Goal: Task Accomplishment & Management: Manage account settings

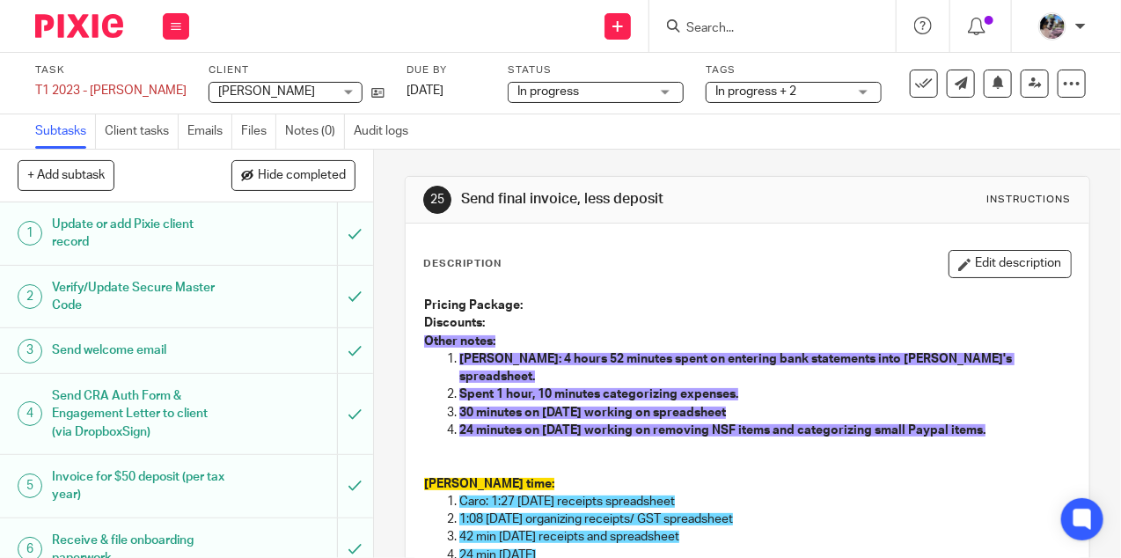
scroll to position [296, 0]
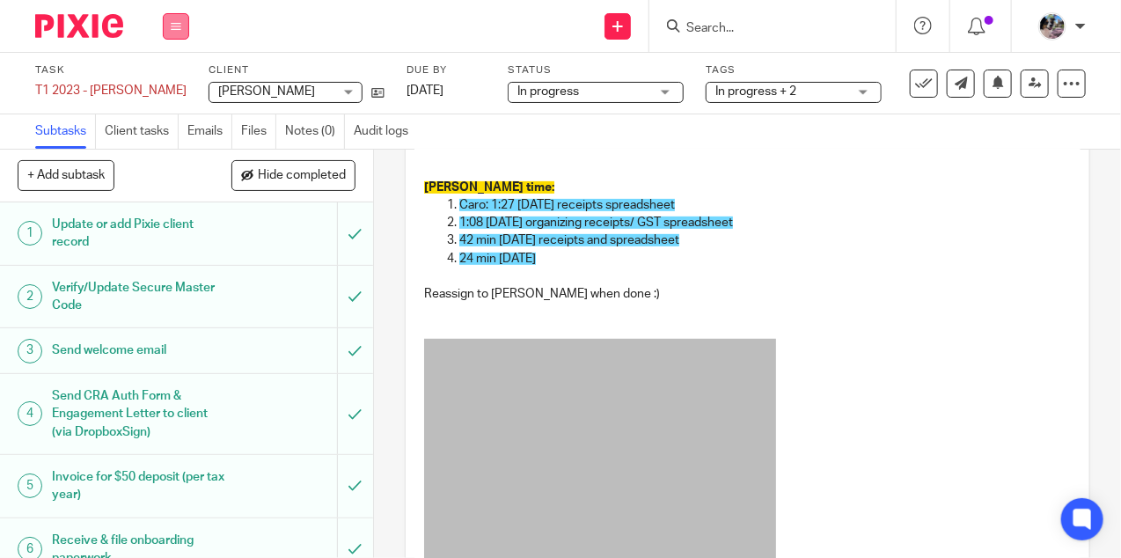
click at [168, 29] on button at bounding box center [176, 26] width 26 height 26
click at [179, 206] on link "Settings" at bounding box center [175, 211] width 47 height 12
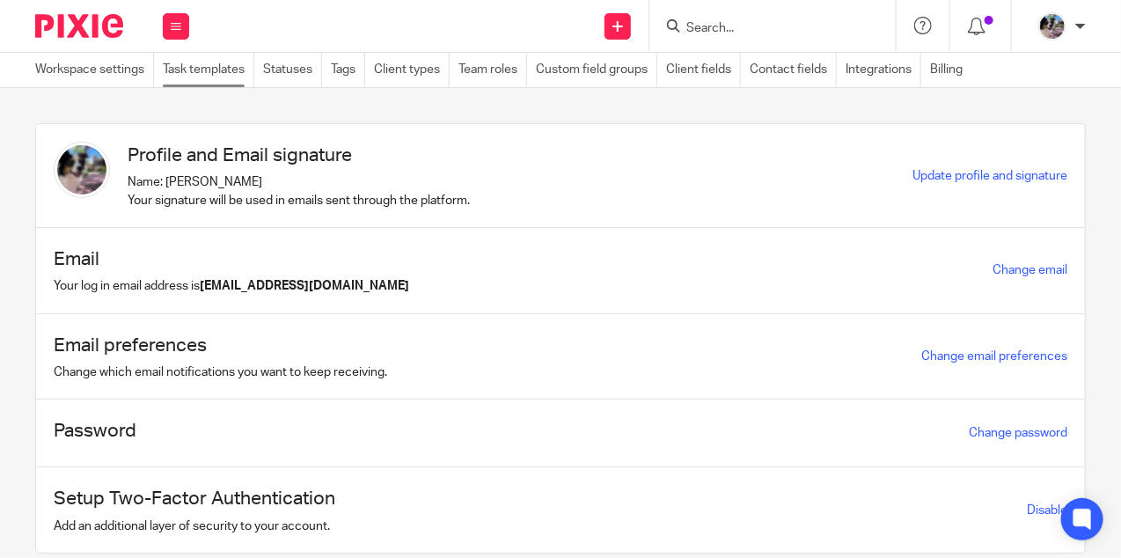
click at [195, 82] on link "Task templates" at bounding box center [208, 70] width 91 height 34
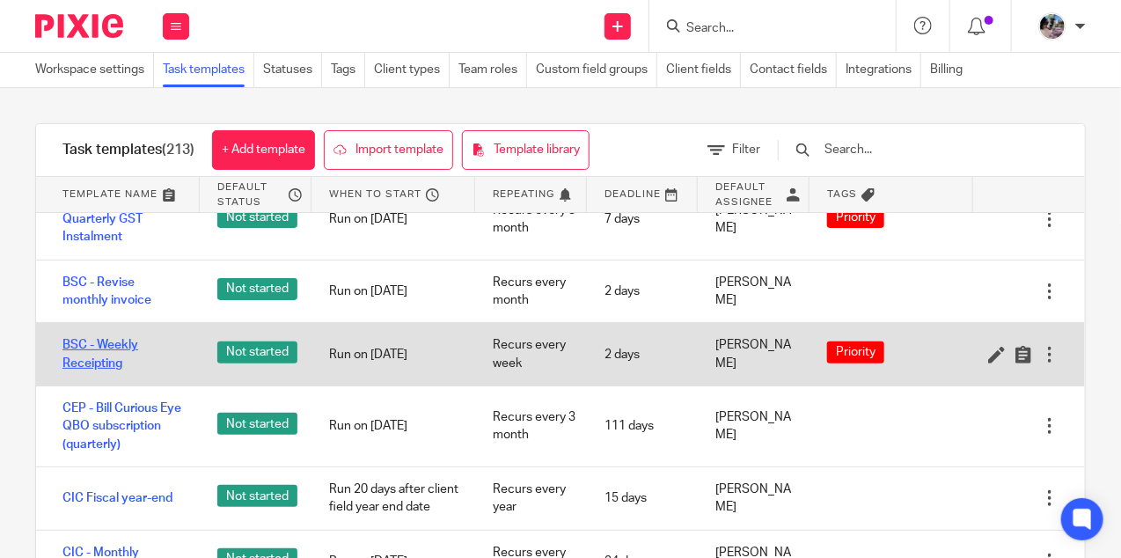
scroll to position [1924, 0]
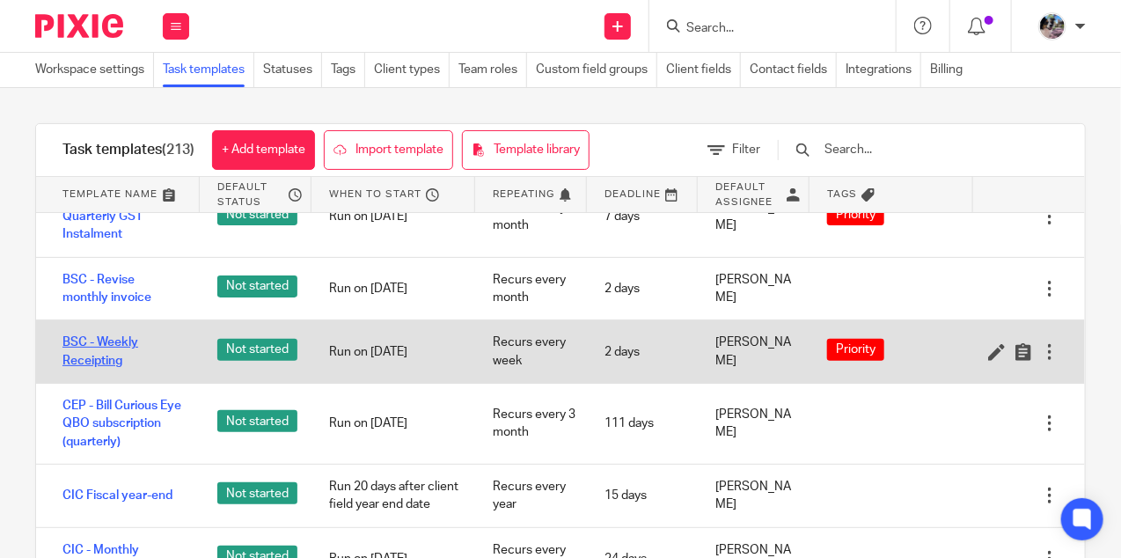
click at [110, 333] on link "BSC - Weekly Receipting" at bounding box center [122, 351] width 120 height 36
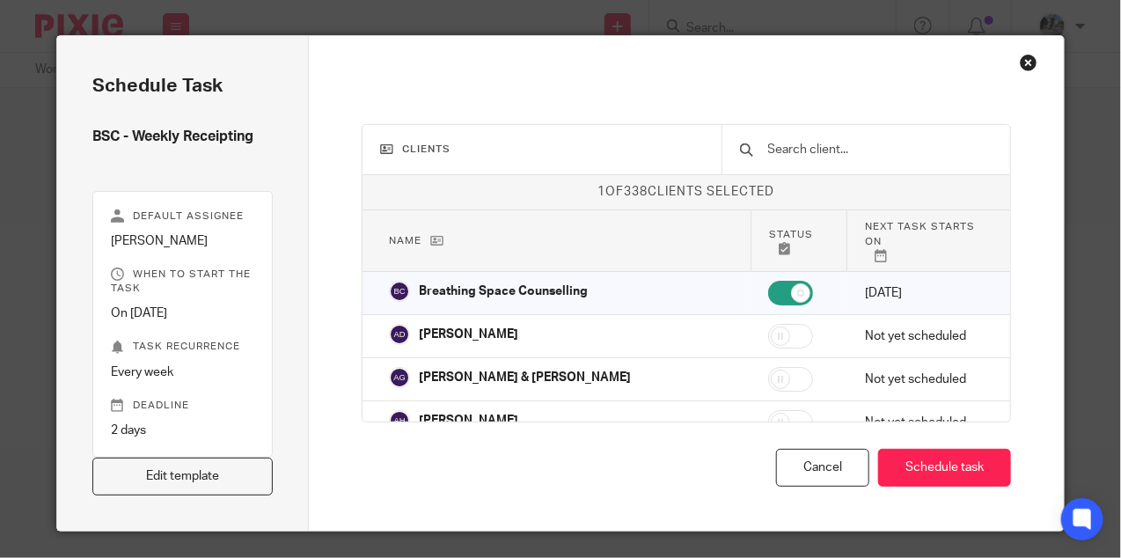
click at [1021, 61] on div "Close this dialog window" at bounding box center [1029, 63] width 18 height 18
click at [1028, 58] on div "Close this dialog window" at bounding box center [1029, 63] width 18 height 18
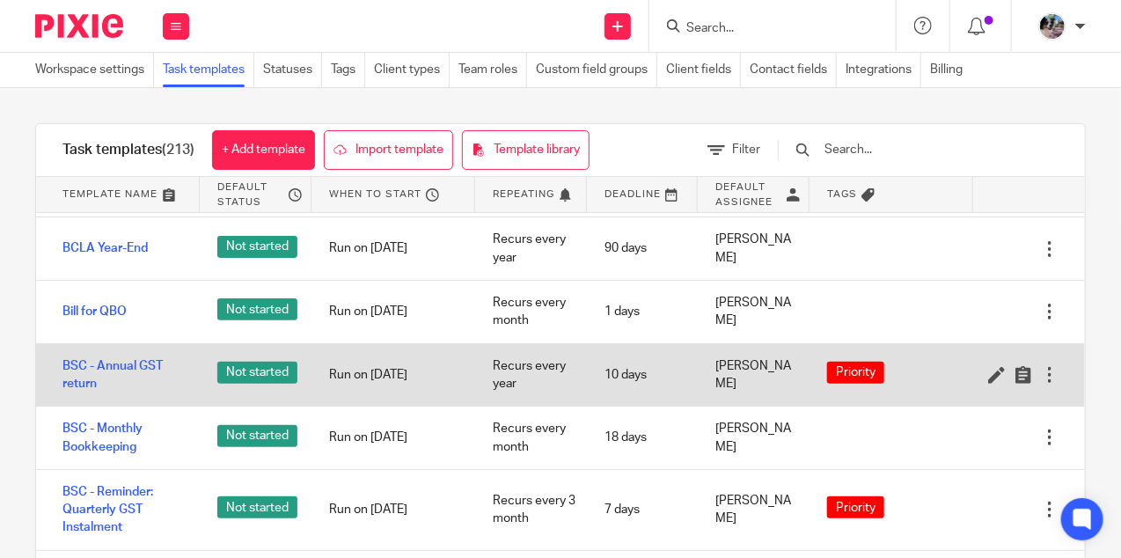
scroll to position [1639, 0]
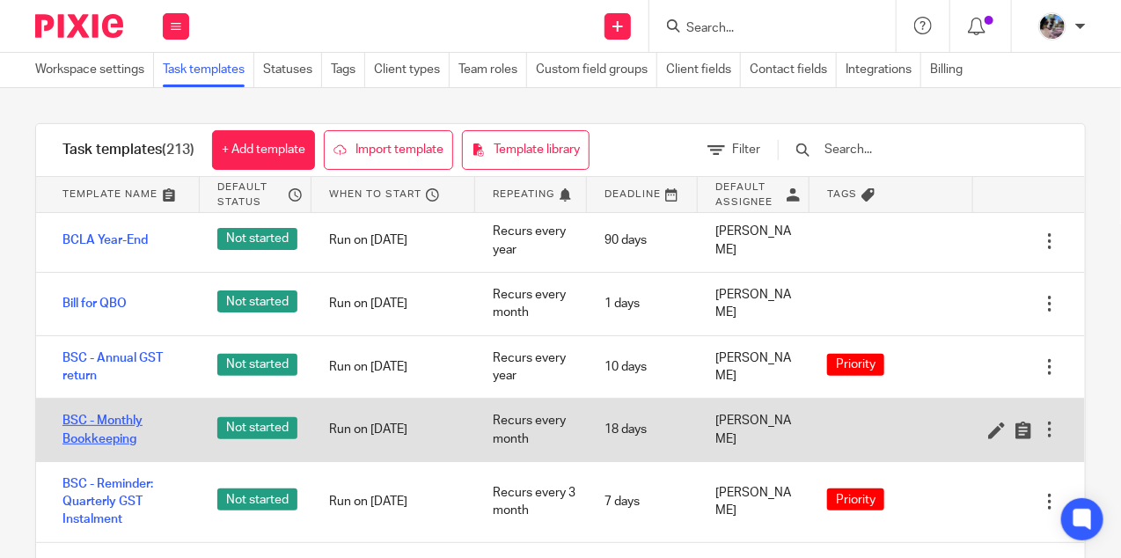
click at [114, 412] on link "BSC - Monthly Bookkeeping" at bounding box center [122, 430] width 120 height 36
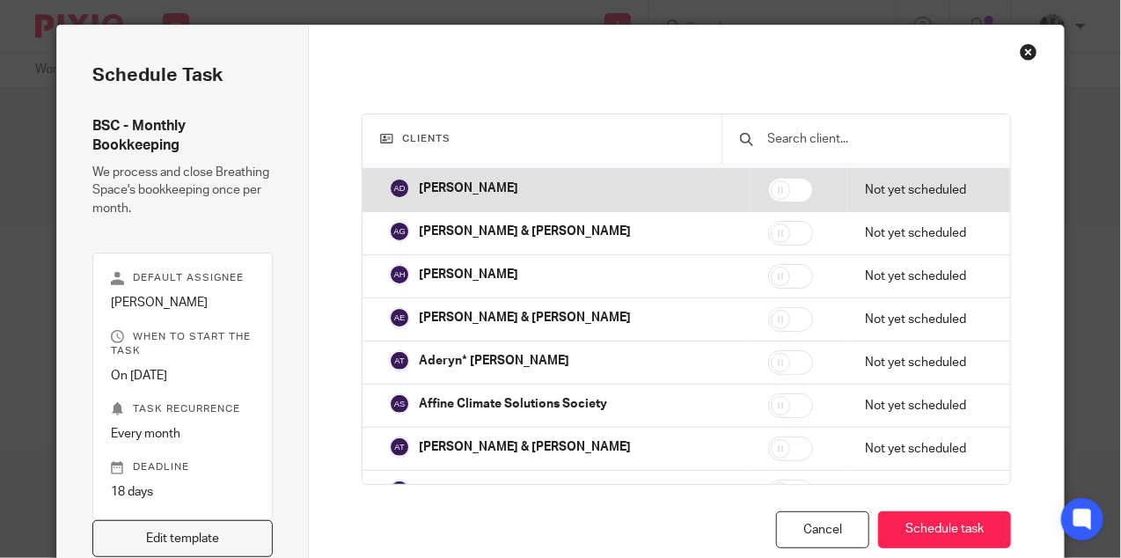
scroll to position [209, 0]
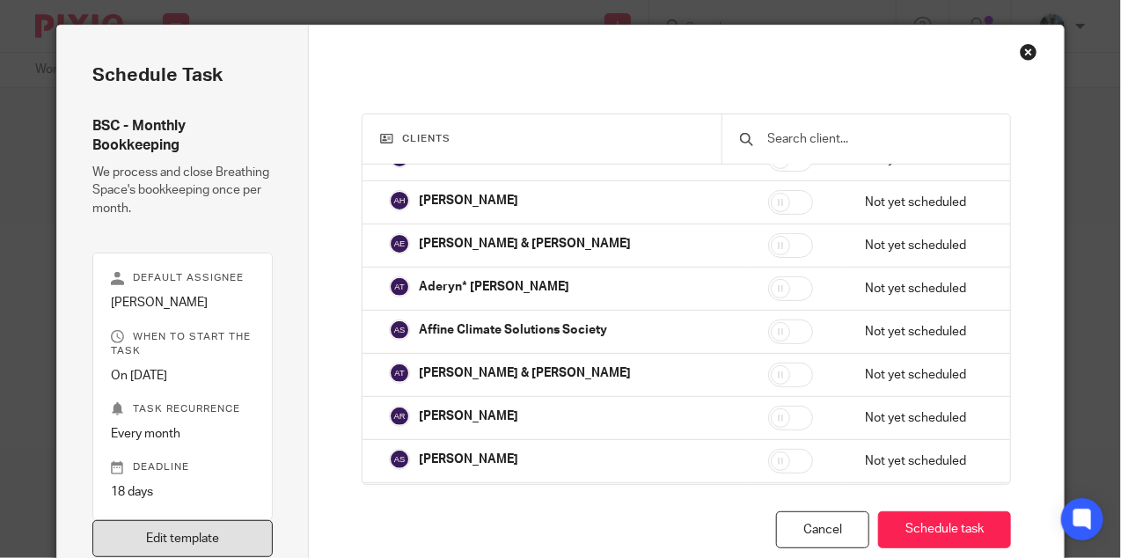
click at [172, 537] on link "Edit template" at bounding box center [182, 539] width 180 height 38
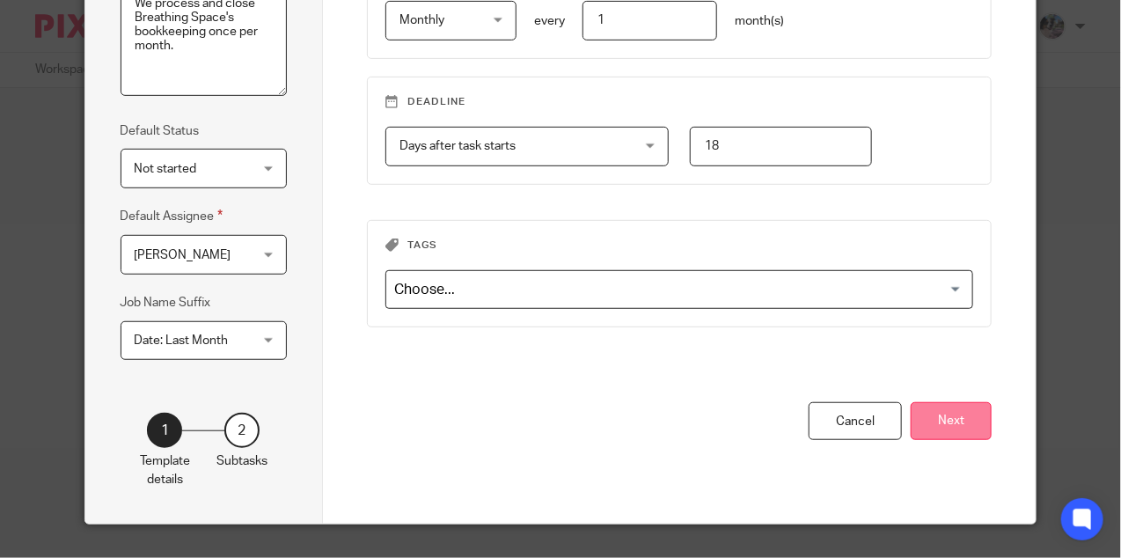
click at [954, 406] on button "Next" at bounding box center [950, 421] width 81 height 38
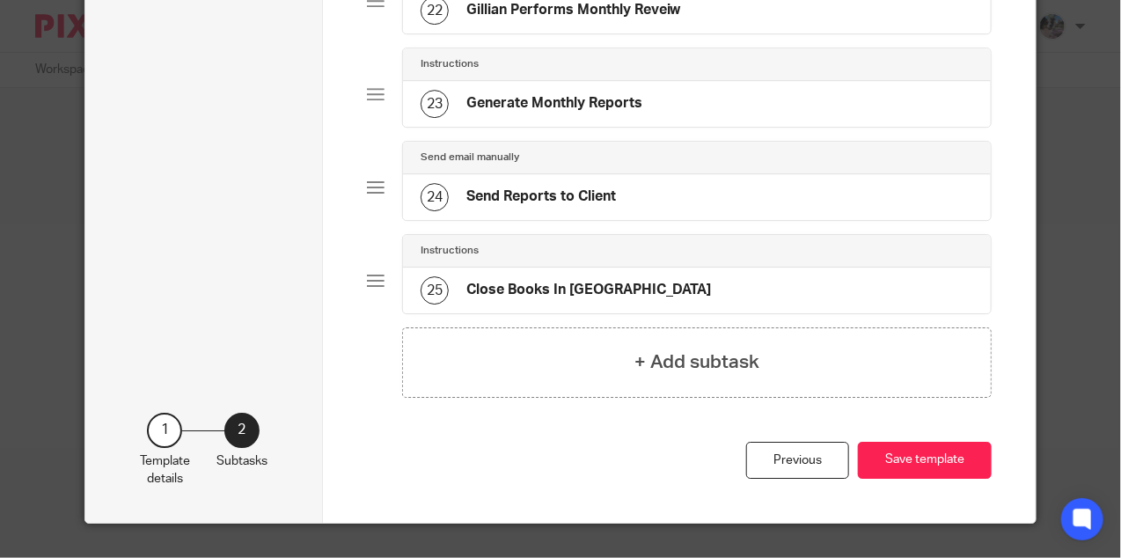
scroll to position [2062, 0]
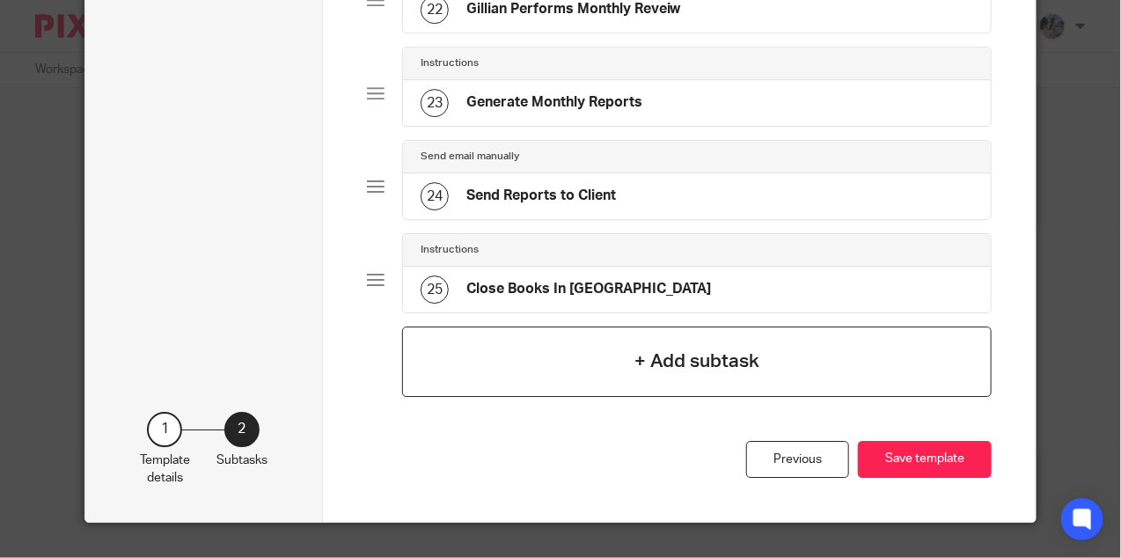
click at [629, 355] on div "+ Add subtask" at bounding box center [697, 361] width 590 height 70
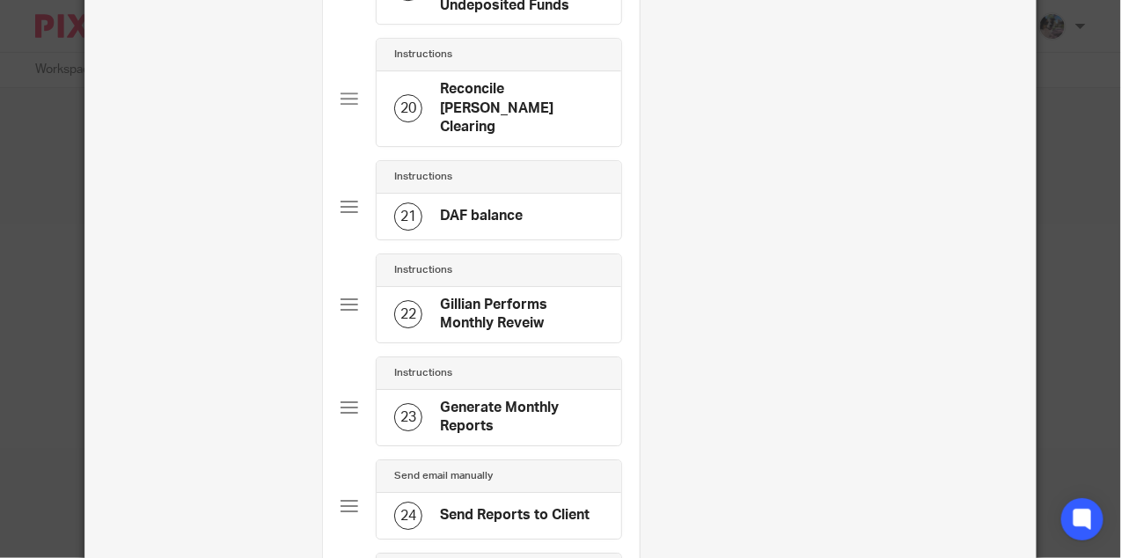
scroll to position [0, 0]
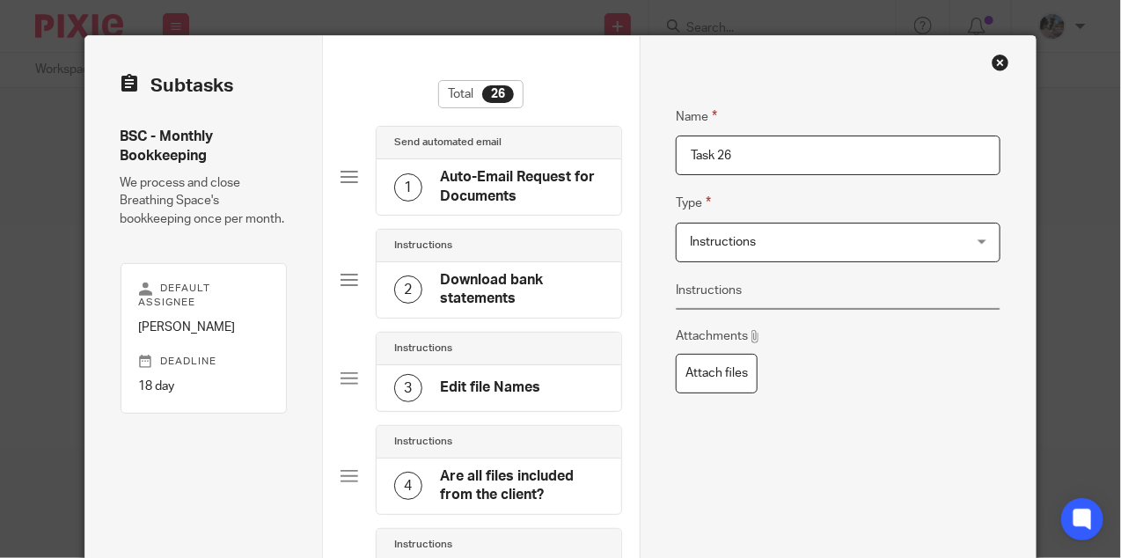
click at [727, 150] on input "Task 26" at bounding box center [838, 155] width 325 height 40
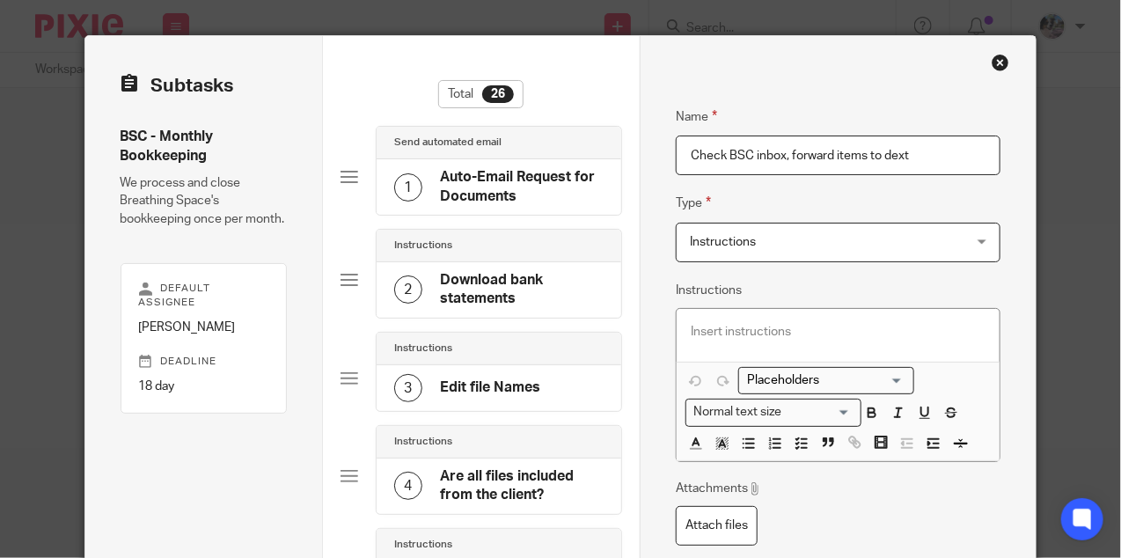
type input "Check BSC inbox, forward items to dext"
click at [726, 328] on p at bounding box center [838, 332] width 295 height 18
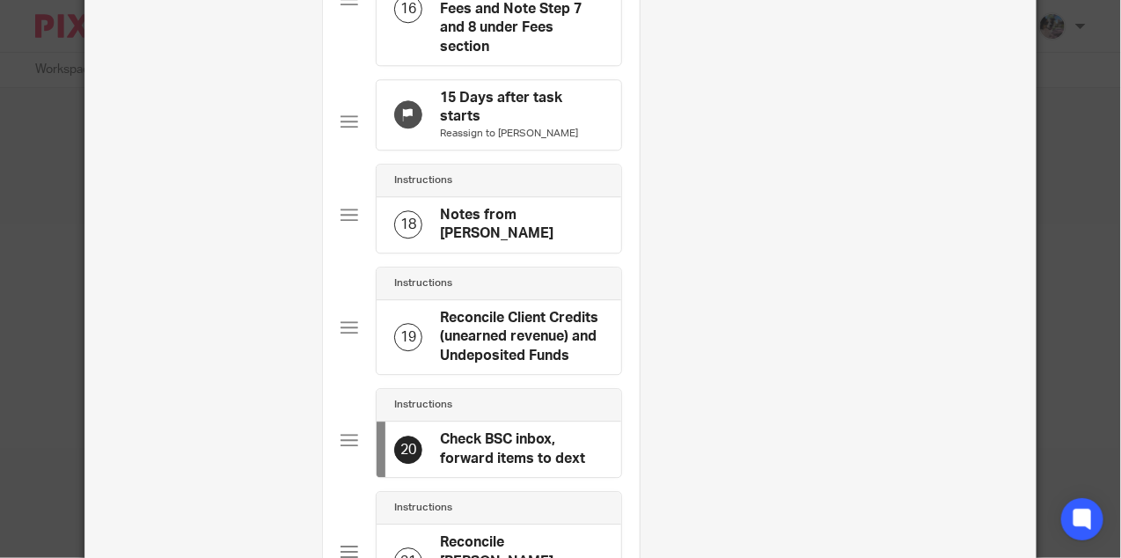
scroll to position [1603, 0]
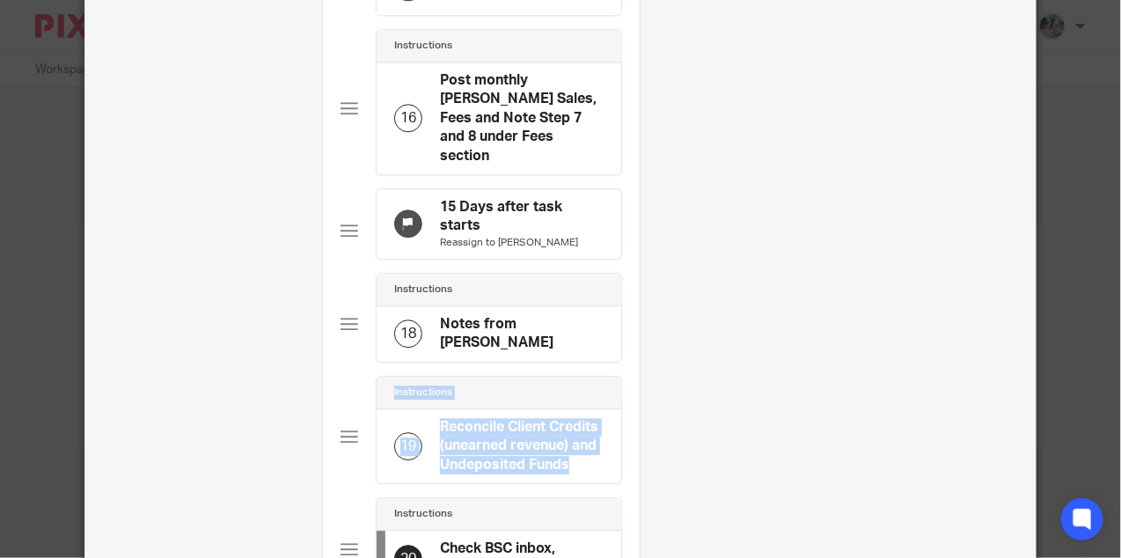
drag, startPoint x: 349, startPoint y: 503, endPoint x: 331, endPoint y: 332, distance: 172.5
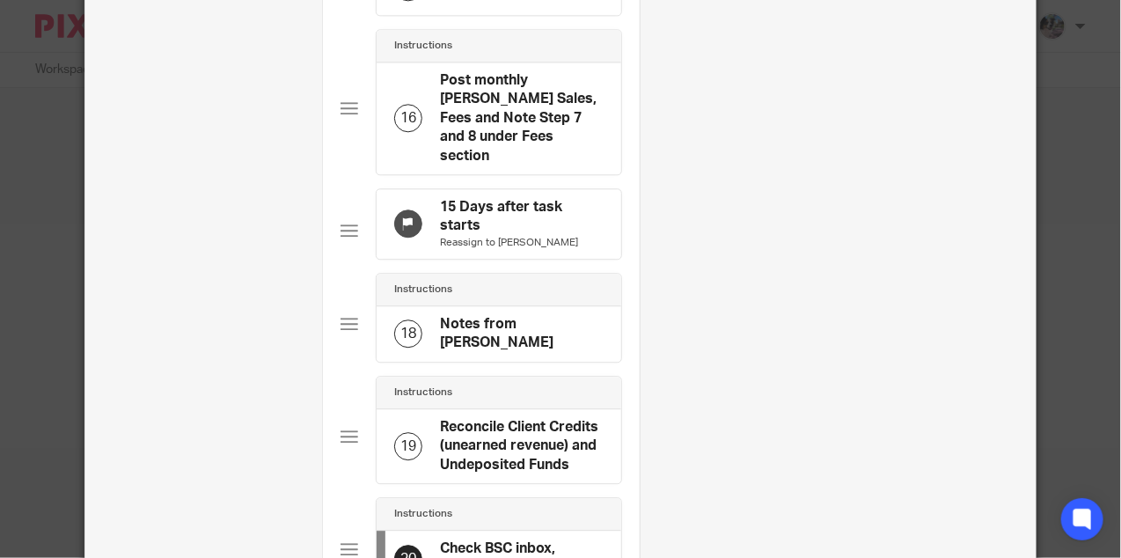
click at [349, 497] on div "Instructions 20 Check BSC inbox, forward items to dext" at bounding box center [480, 548] width 281 height 103
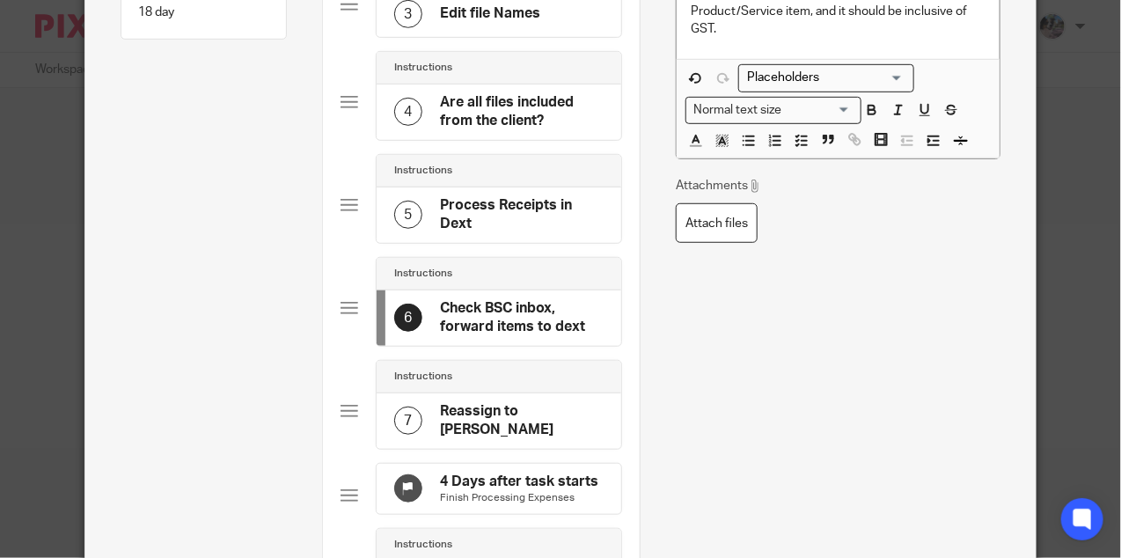
scroll to position [376, 0]
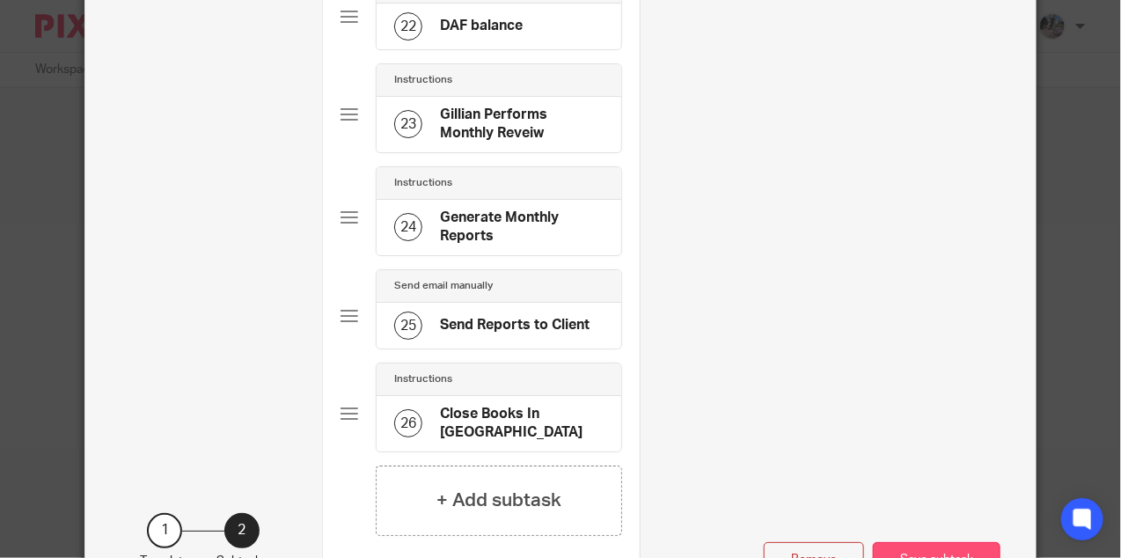
click at [923, 542] on button "Save subtask" at bounding box center [937, 561] width 128 height 38
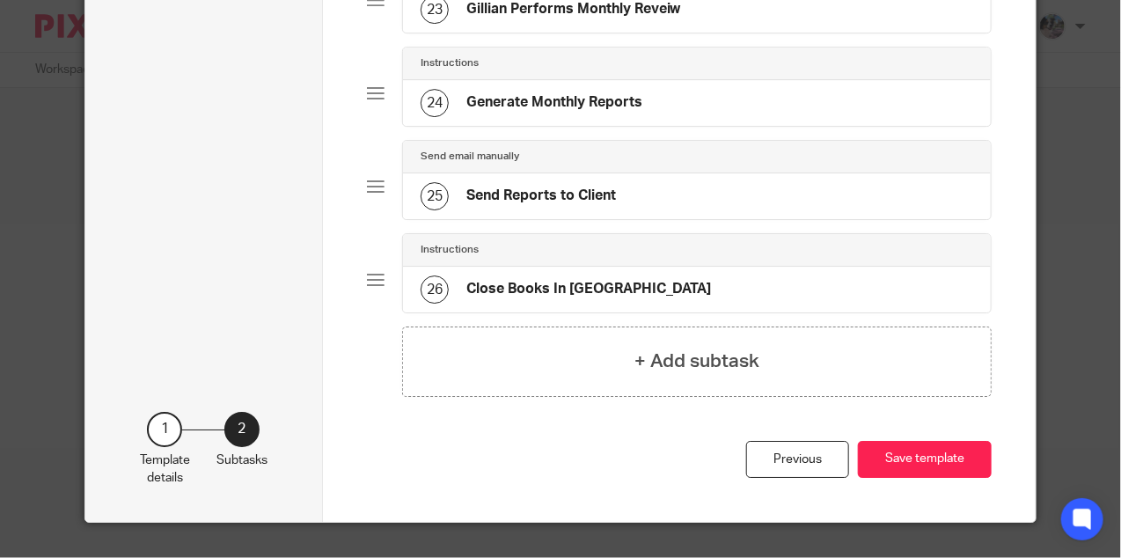
click at [923, 468] on button "Save template" at bounding box center [925, 460] width 134 height 38
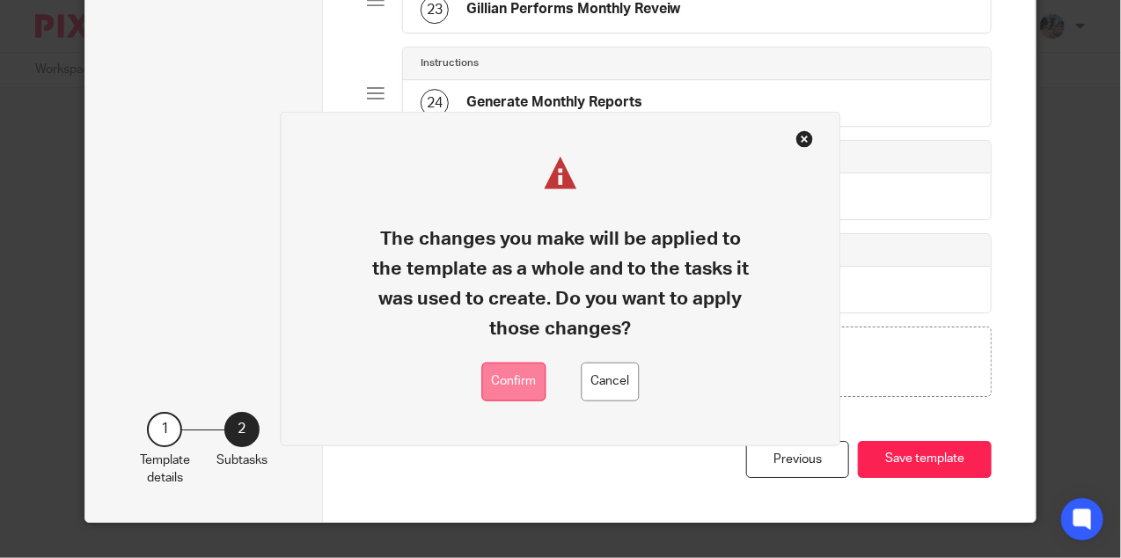
click at [503, 384] on button "Confirm" at bounding box center [514, 382] width 64 height 40
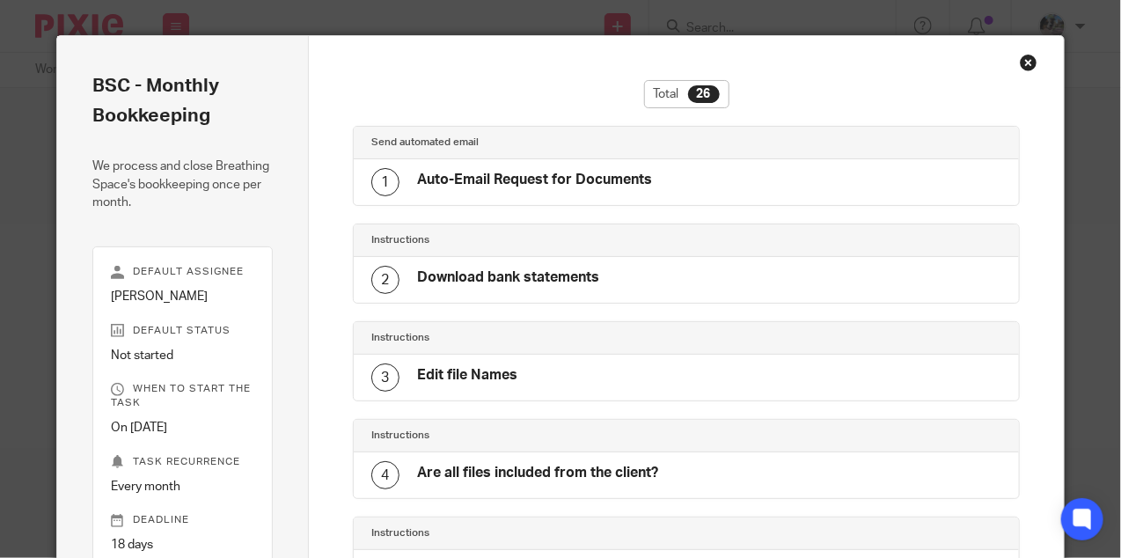
click at [1030, 62] on div "Close this dialog window" at bounding box center [1029, 63] width 18 height 18
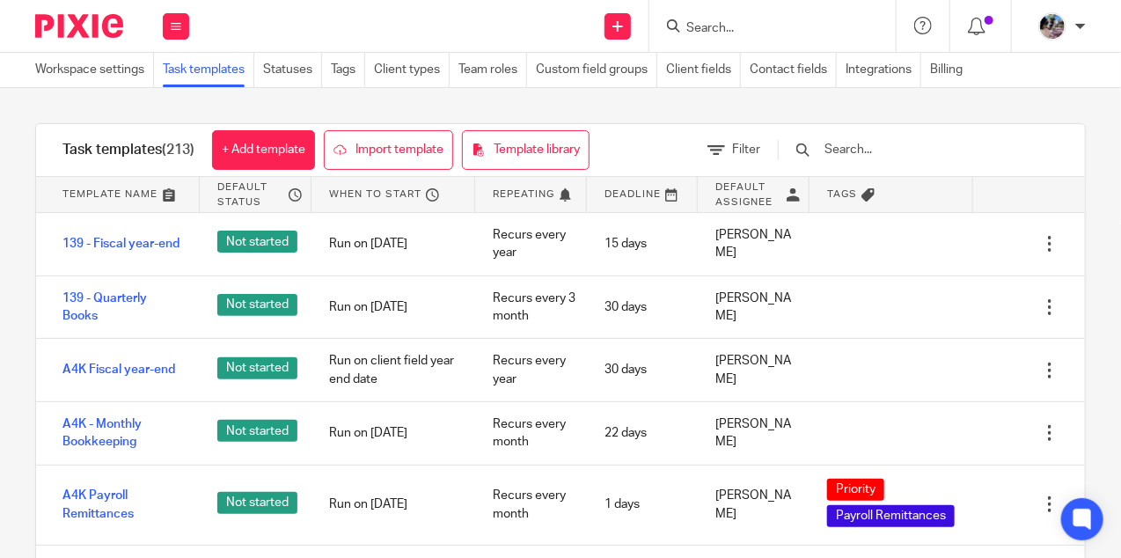
click at [746, 22] on input "Search" at bounding box center [763, 29] width 158 height 16
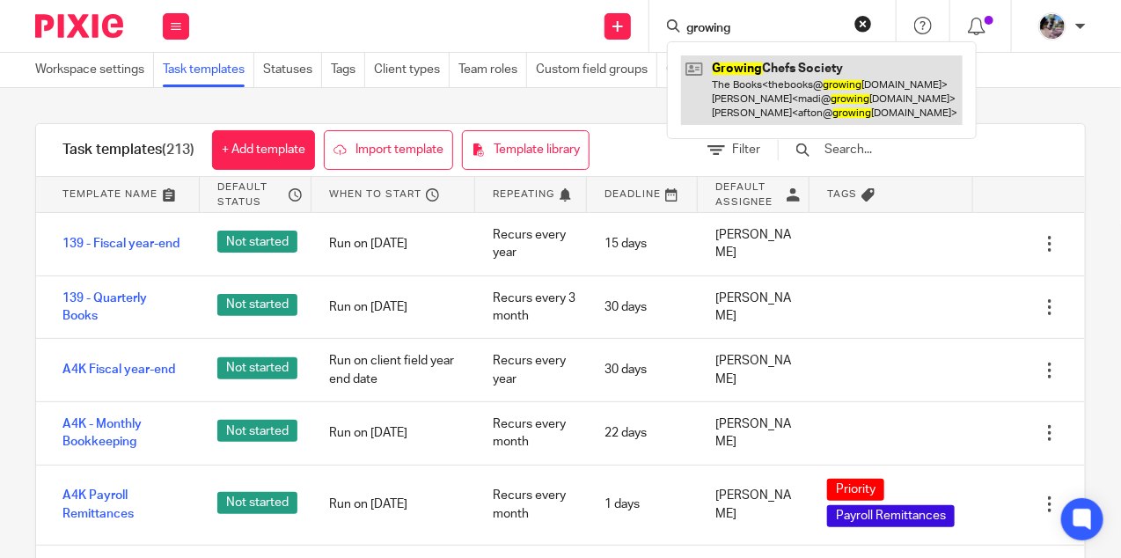
type input "growing"
click at [756, 84] on link at bounding box center [821, 89] width 281 height 69
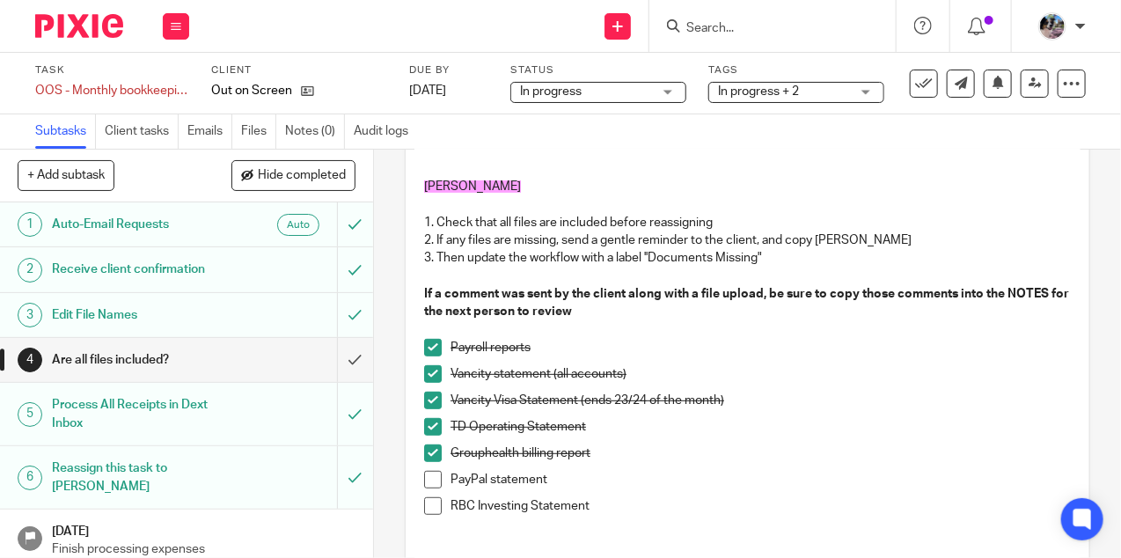
scroll to position [206, 0]
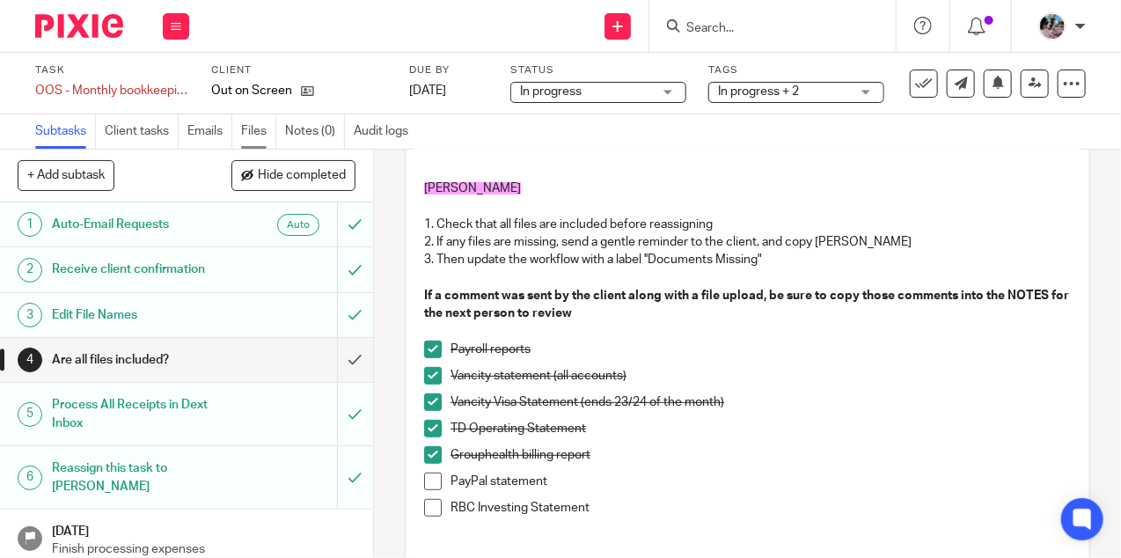
click at [259, 125] on link "Files" at bounding box center [258, 131] width 35 height 34
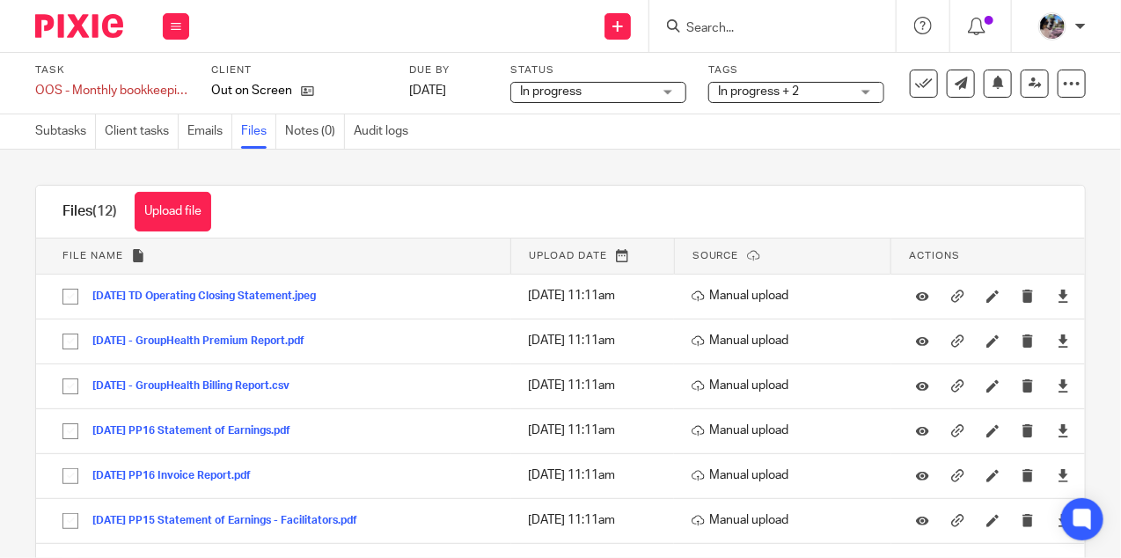
click at [837, 89] on span "In progress + 2" at bounding box center [784, 92] width 132 height 18
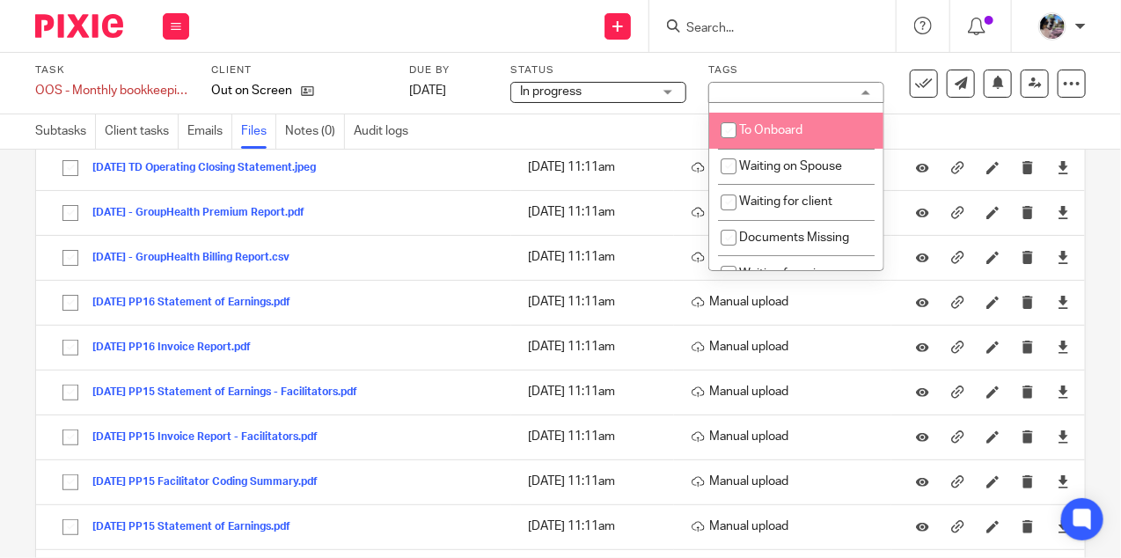
scroll to position [107, 0]
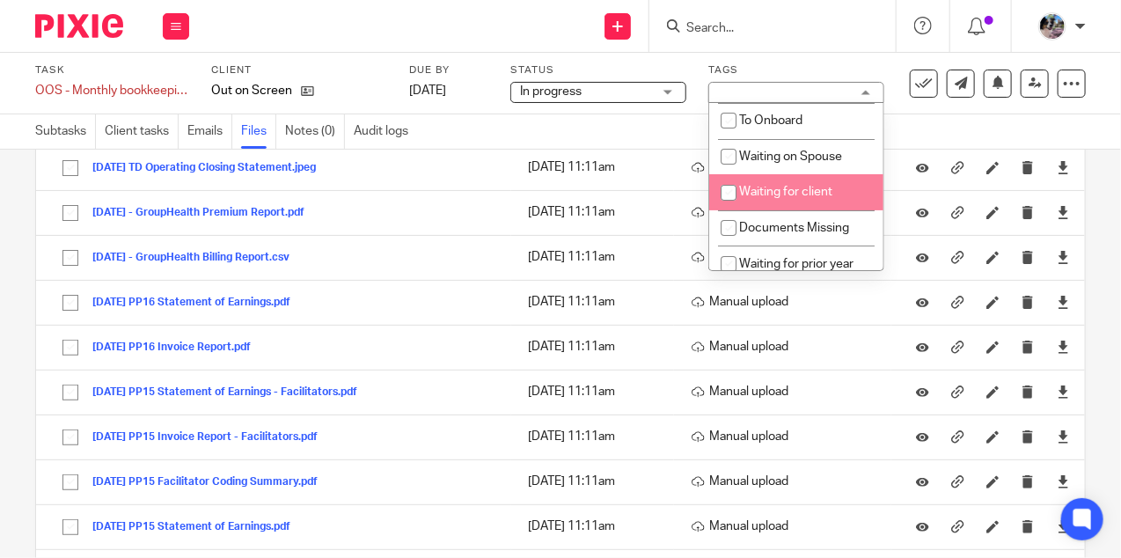
click at [751, 193] on span "Waiting for client" at bounding box center [785, 192] width 93 height 12
checkbox input "true"
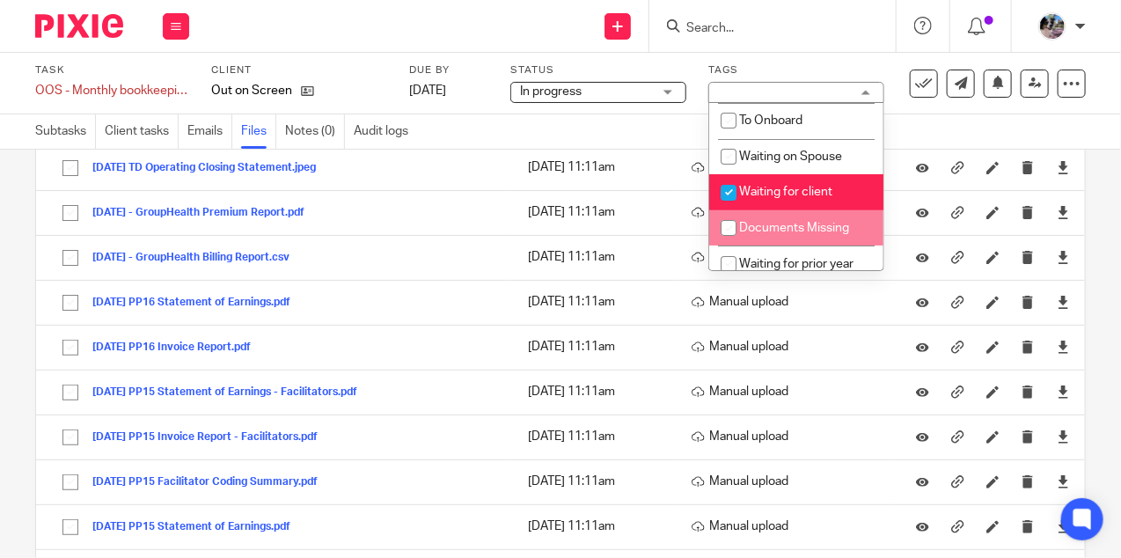
click at [749, 232] on span "Documents Missing" at bounding box center [794, 228] width 110 height 12
checkbox input "true"
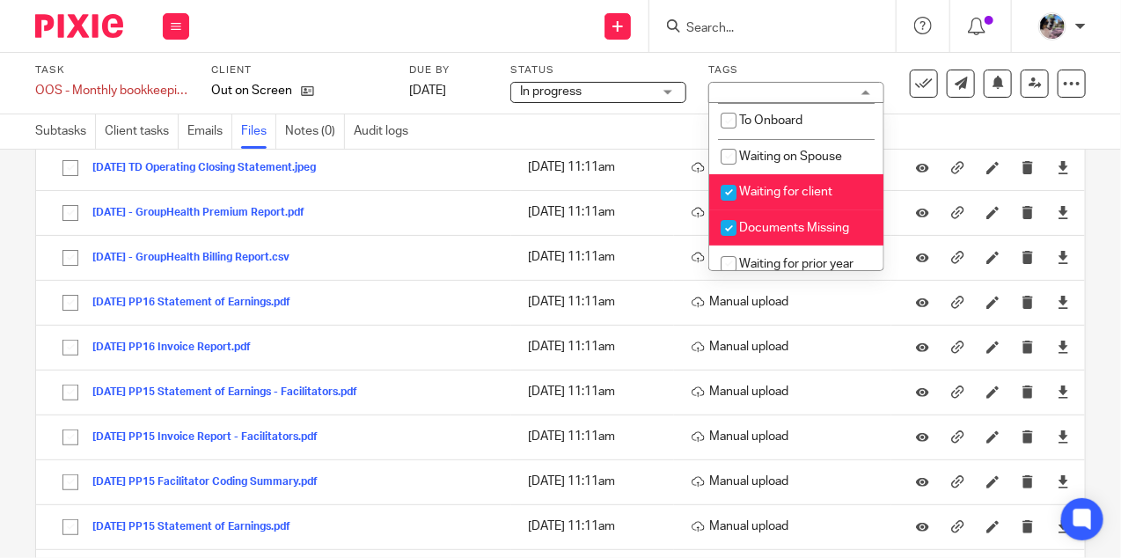
click at [392, 50] on div "Send new email Create task Add client Get Support Contact Support Help Document…" at bounding box center [664, 26] width 914 height 52
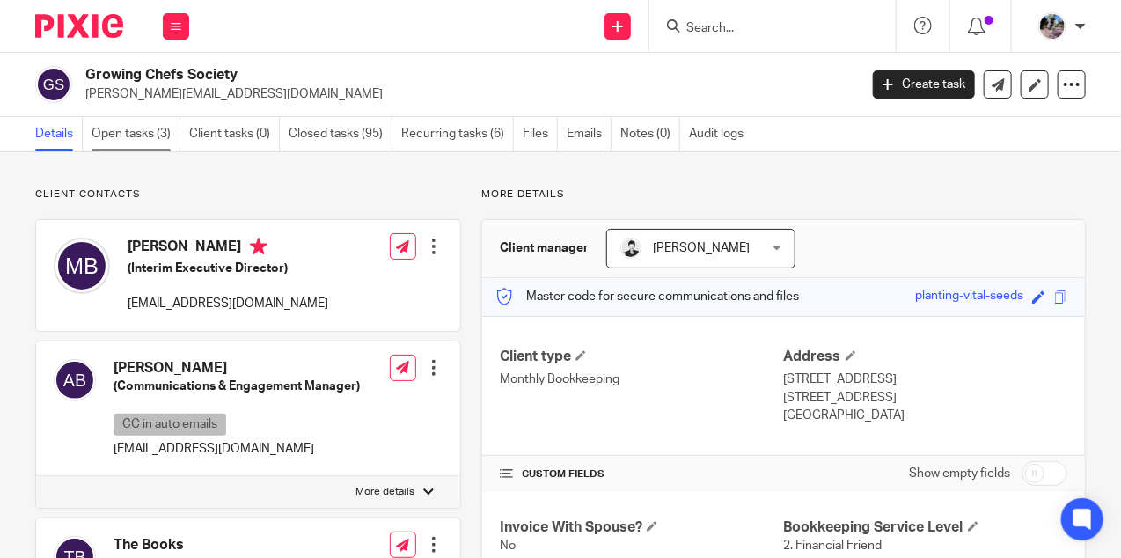
click at [141, 137] on link "Open tasks (3)" at bounding box center [135, 134] width 89 height 34
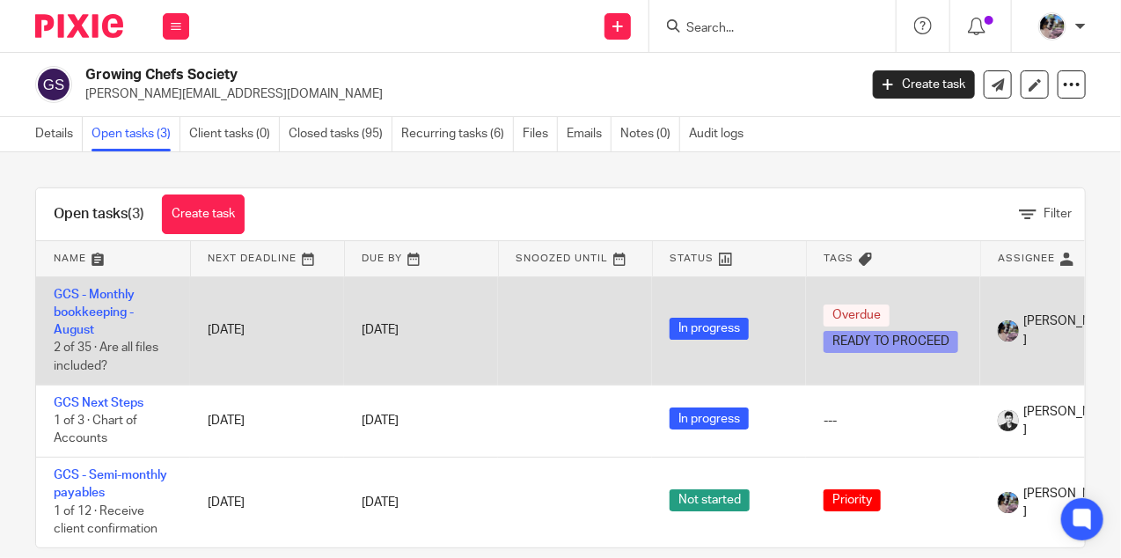
scroll to position [28, 0]
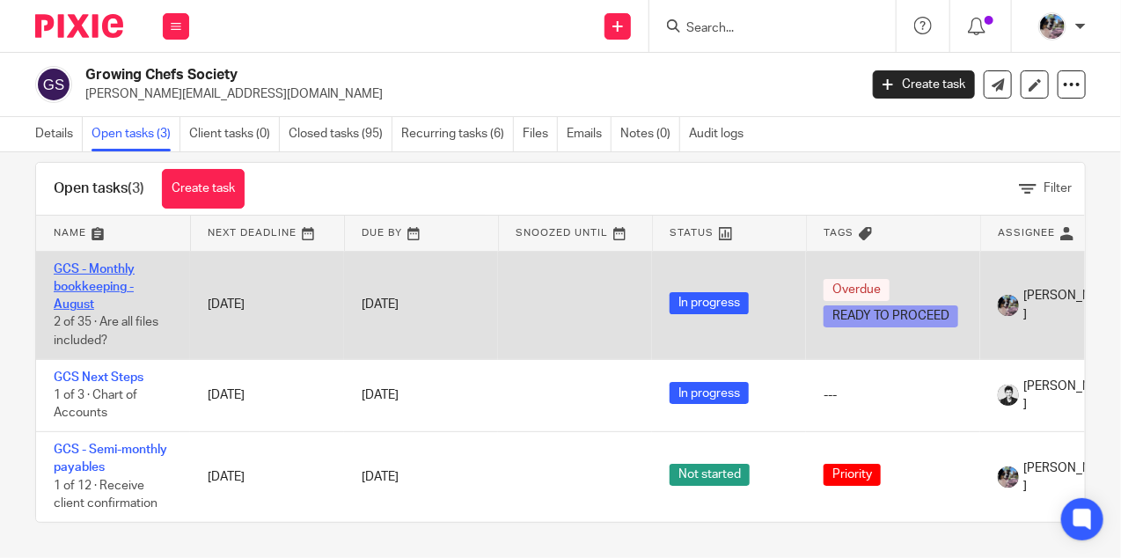
click at [102, 269] on link "GCS - Monthly bookkeeping - August" at bounding box center [94, 287] width 81 height 48
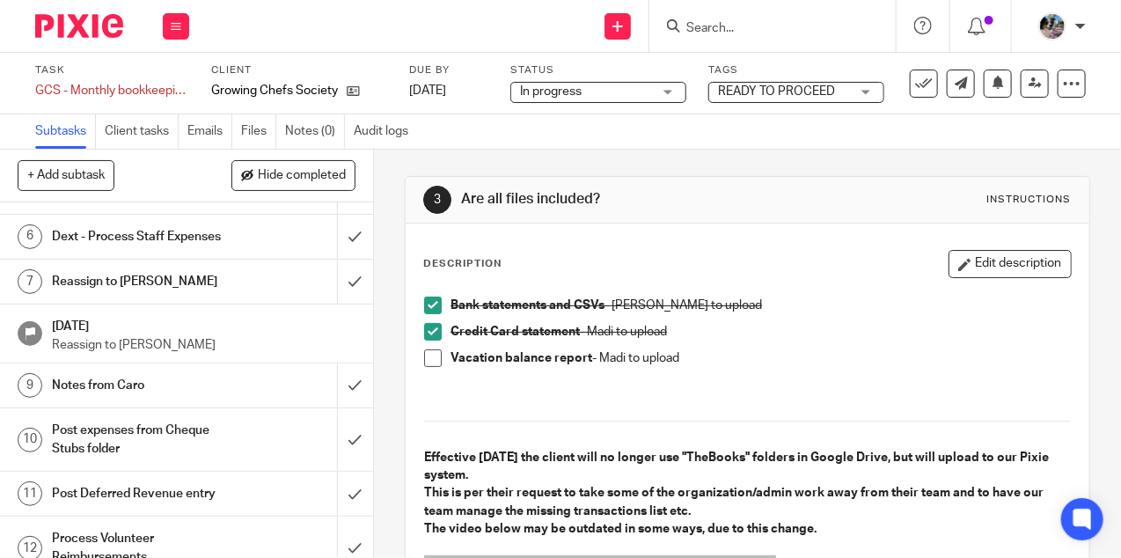
scroll to position [312, 0]
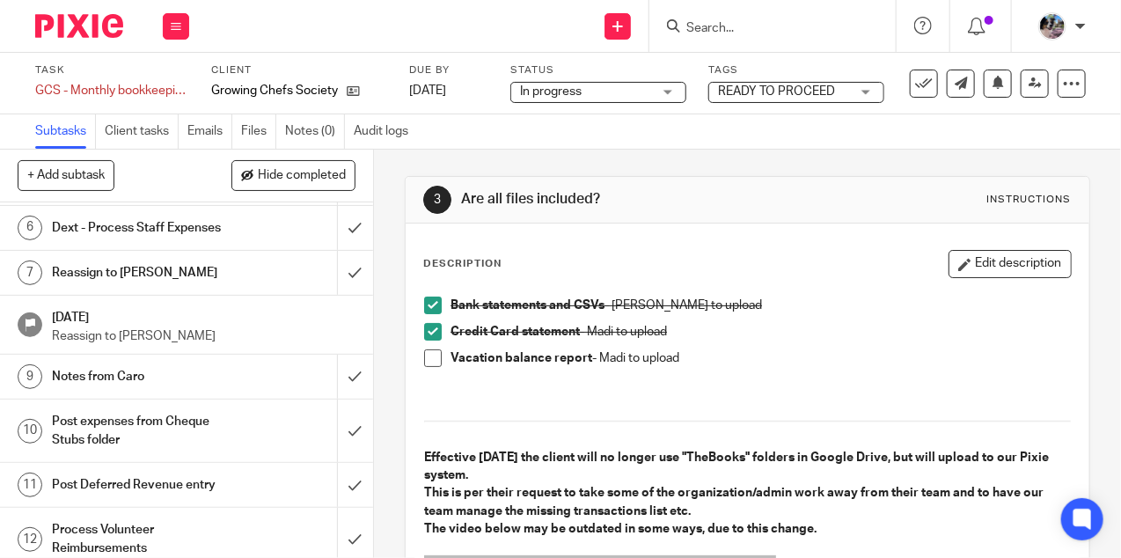
click at [173, 369] on h1 "Notes from Caro" at bounding box center [141, 376] width 179 height 26
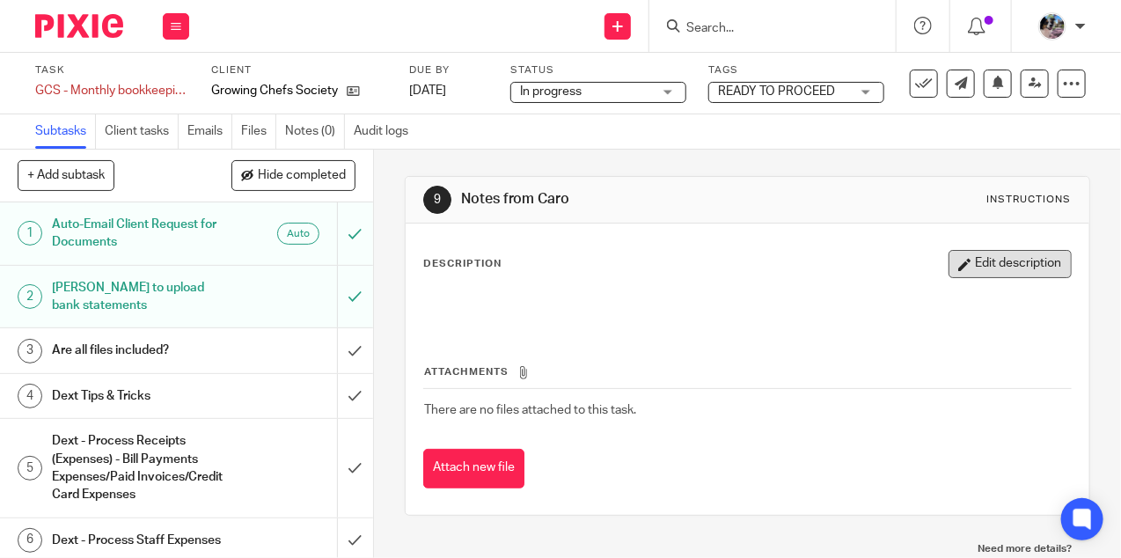
click at [973, 261] on button "Edit description" at bounding box center [1009, 264] width 123 height 28
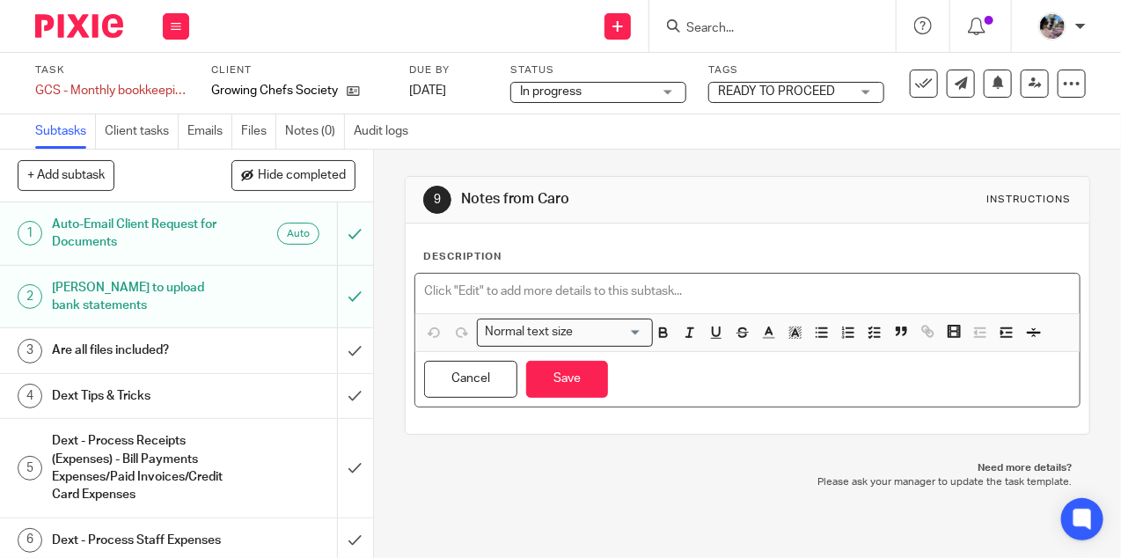
click at [540, 288] on p at bounding box center [747, 291] width 647 height 18
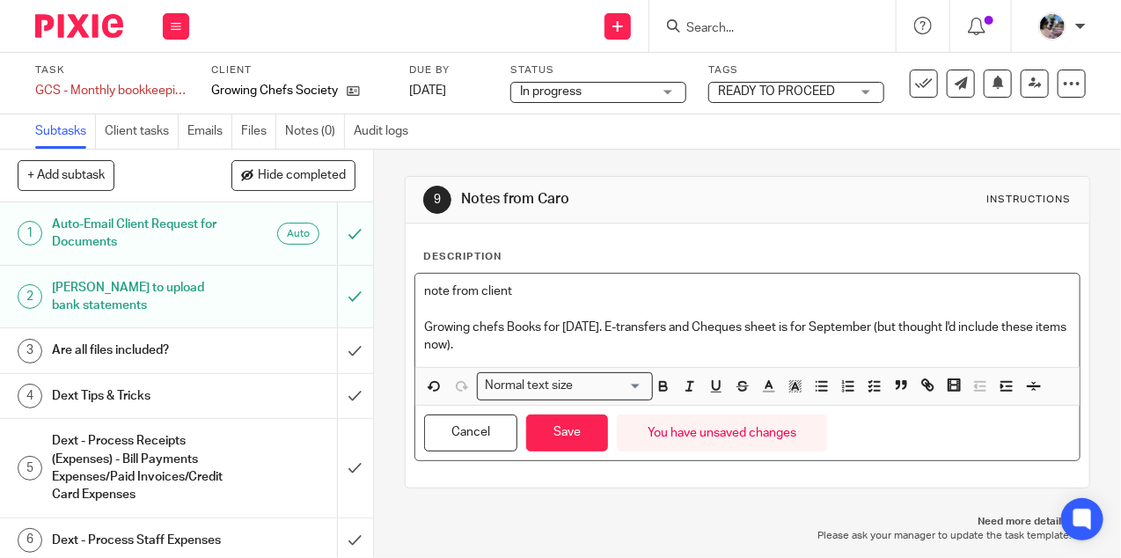
drag, startPoint x: 493, startPoint y: 345, endPoint x: 392, endPoint y: 323, distance: 103.5
click at [392, 323] on div "9 Notes from Caro Instructions Description note from client Growing chefs Books…" at bounding box center [747, 354] width 747 height 408
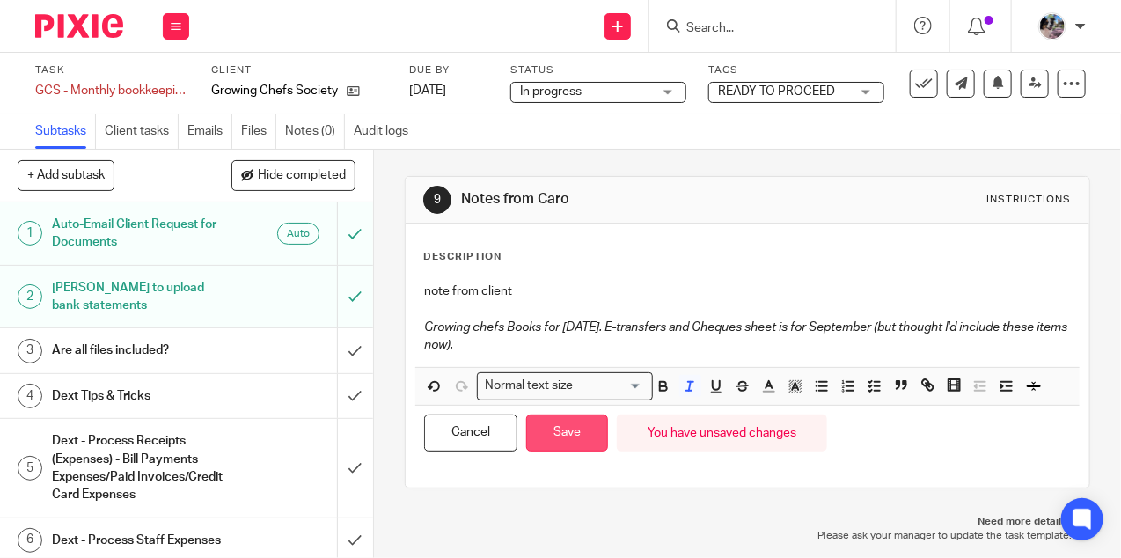
click at [585, 432] on button "Save" at bounding box center [567, 433] width 82 height 38
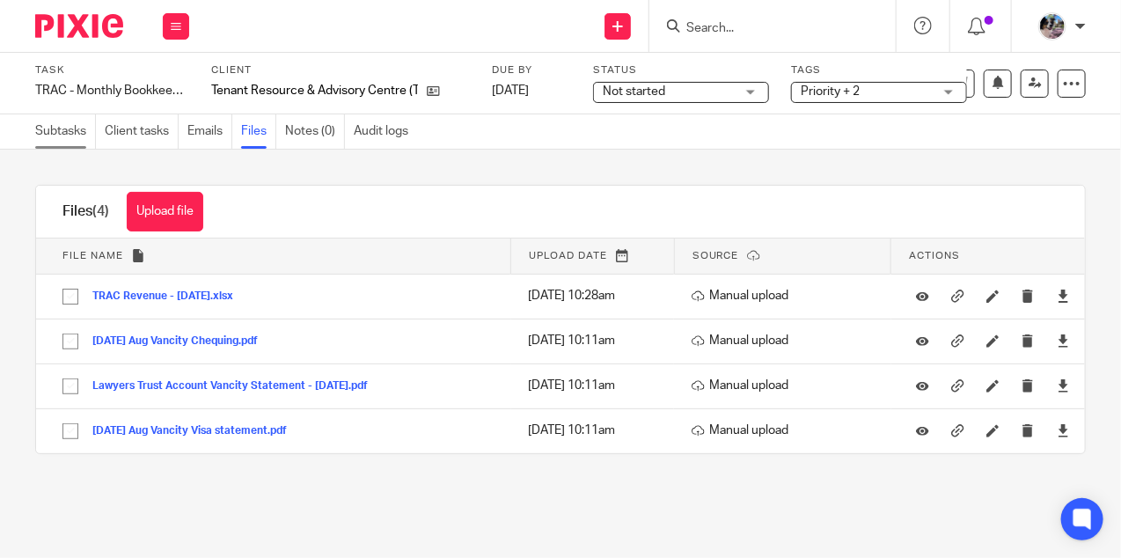
click at [66, 126] on link "Subtasks" at bounding box center [65, 131] width 61 height 34
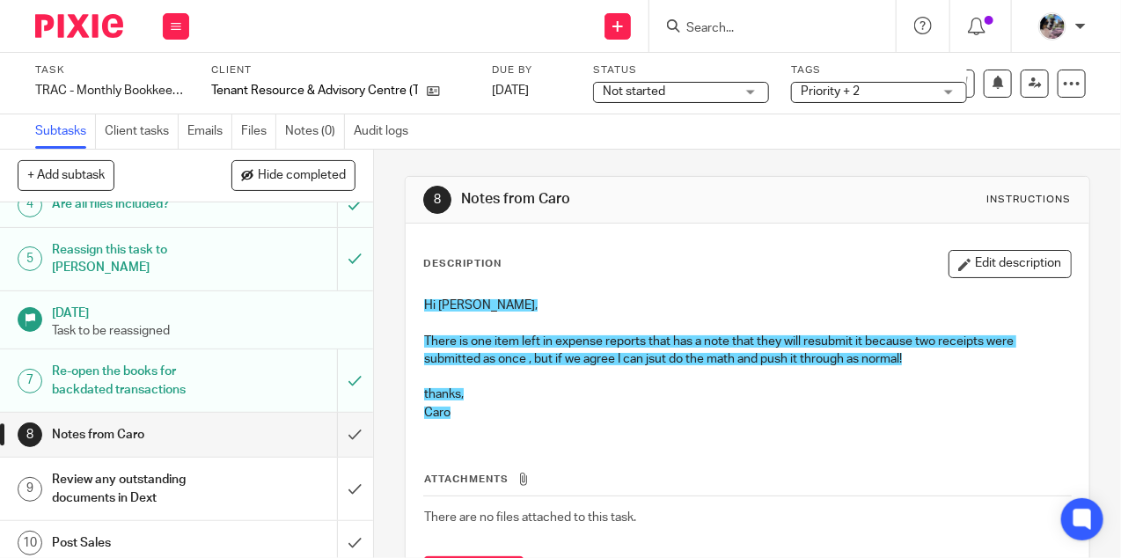
scroll to position [203, 0]
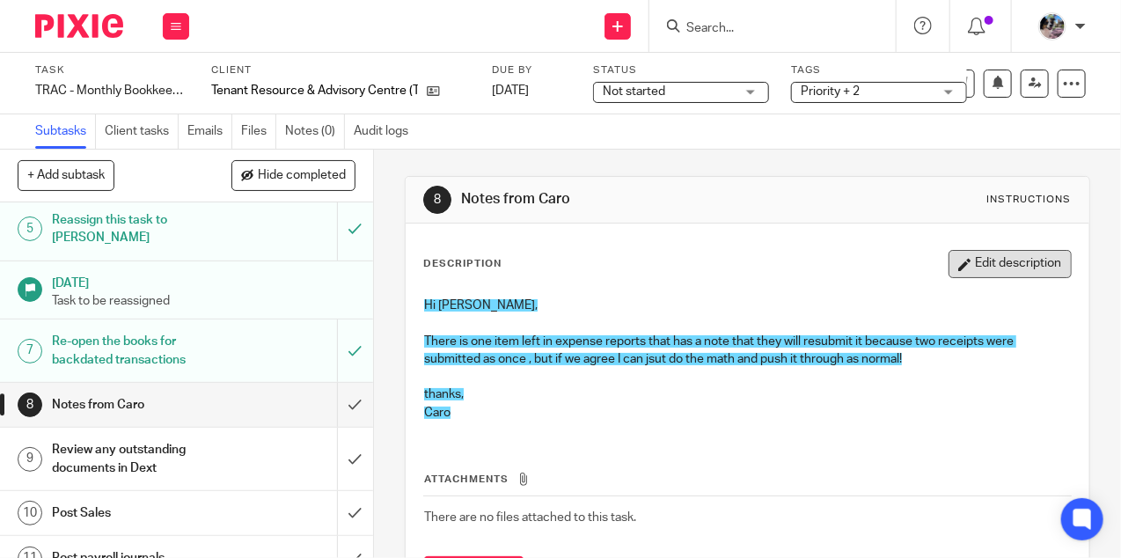
click at [978, 267] on button "Edit description" at bounding box center [1009, 264] width 123 height 28
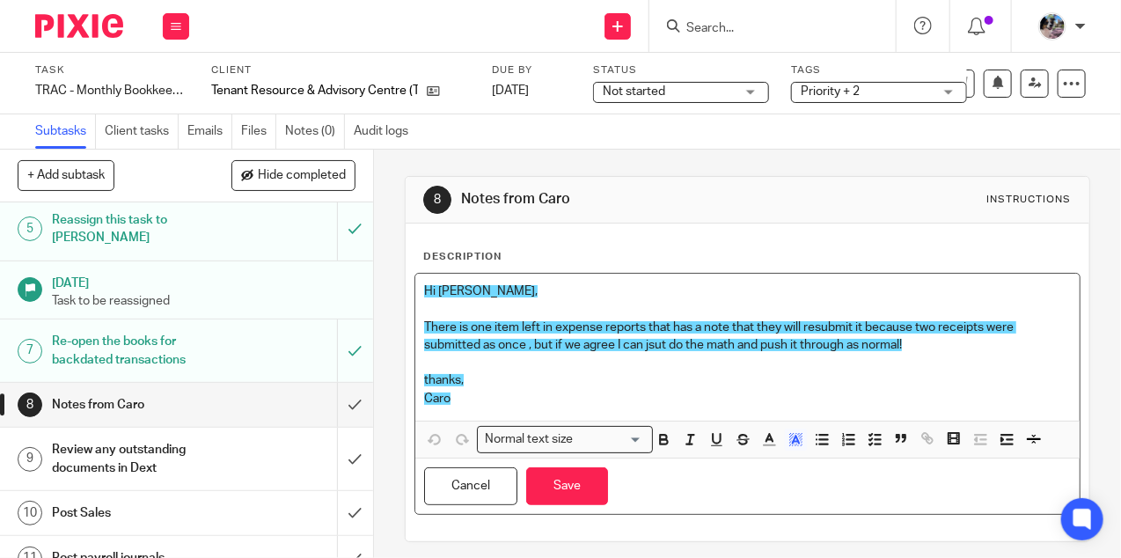
click at [424, 286] on span "Hi Ciara," at bounding box center [480, 291] width 113 height 12
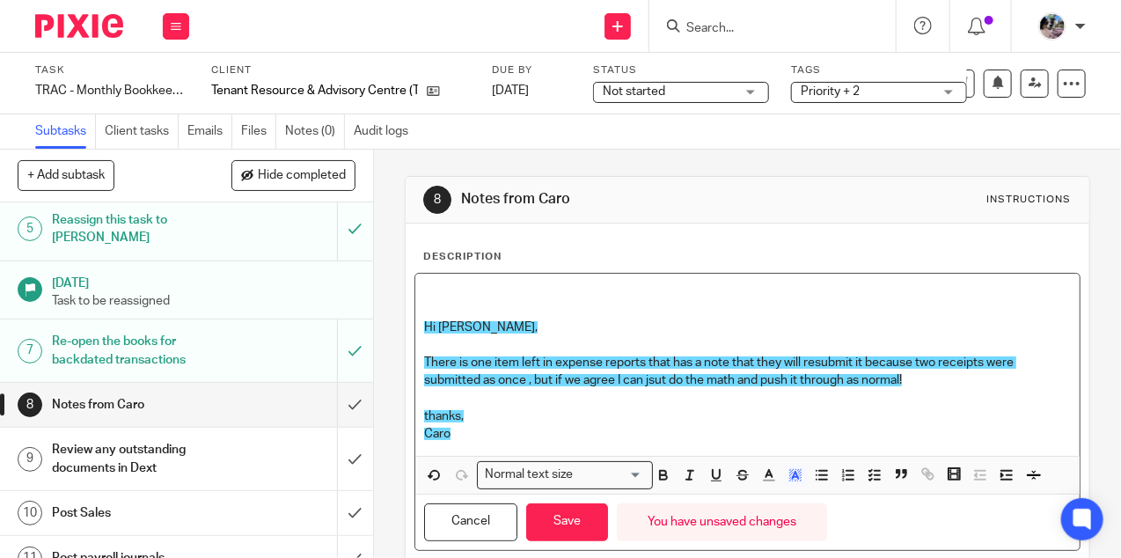
click at [462, 277] on div "Hi Ciara, There is one item left in expense reports that has a note that they w…" at bounding box center [747, 365] width 664 height 182
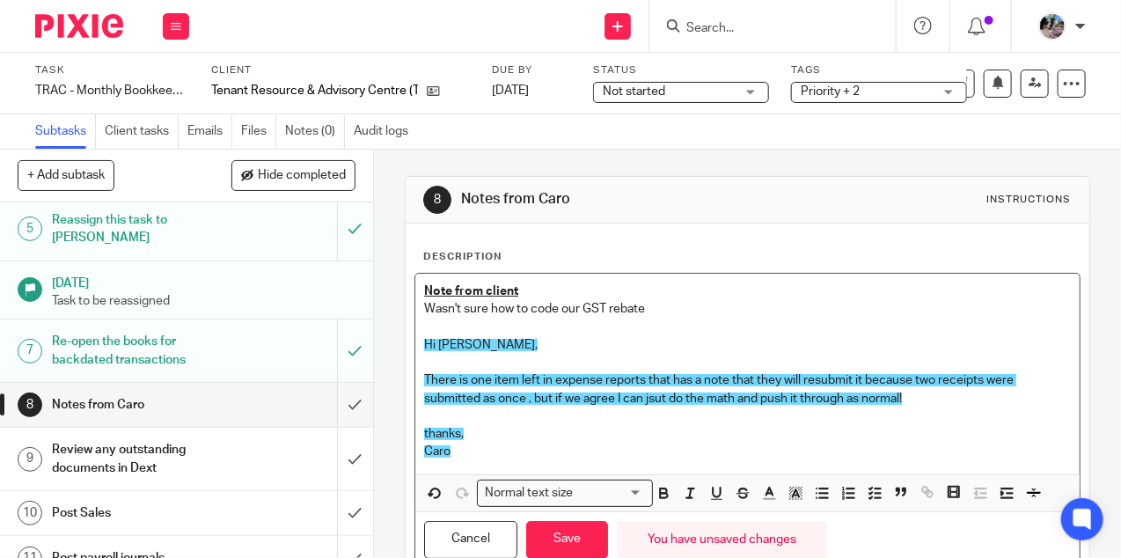
click at [519, 290] on p "Note from client" at bounding box center [747, 291] width 647 height 18
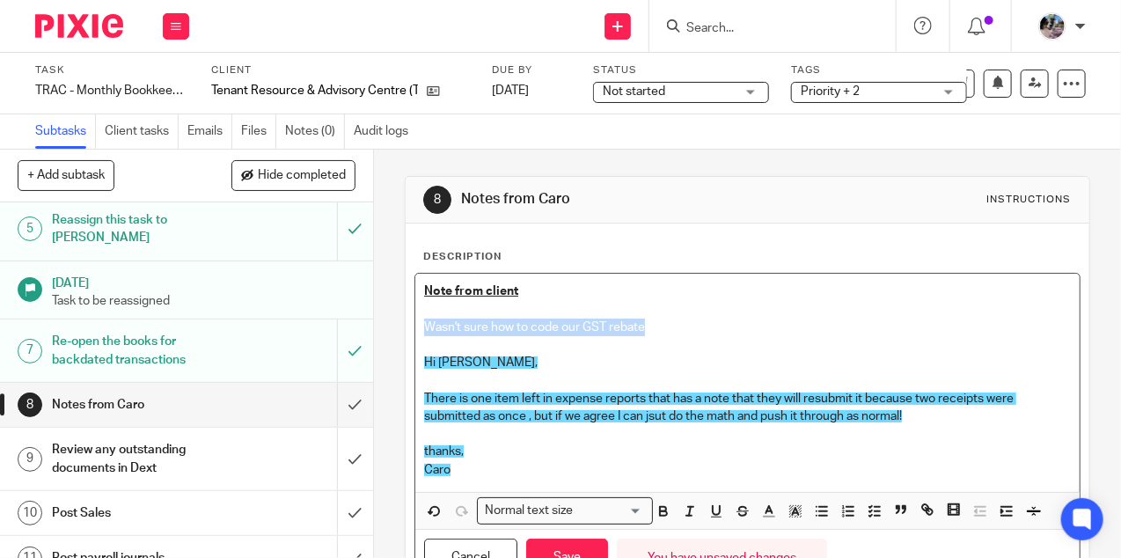
drag, startPoint x: 675, startPoint y: 320, endPoint x: 392, endPoint y: 324, distance: 282.4
click at [392, 324] on div "8 Notes from Caro Instructions Description Note from client Wasn't sure how to …" at bounding box center [747, 354] width 747 height 408
click at [671, 320] on p "Wasn't sure how to code our GST rebate" at bounding box center [747, 327] width 647 height 18
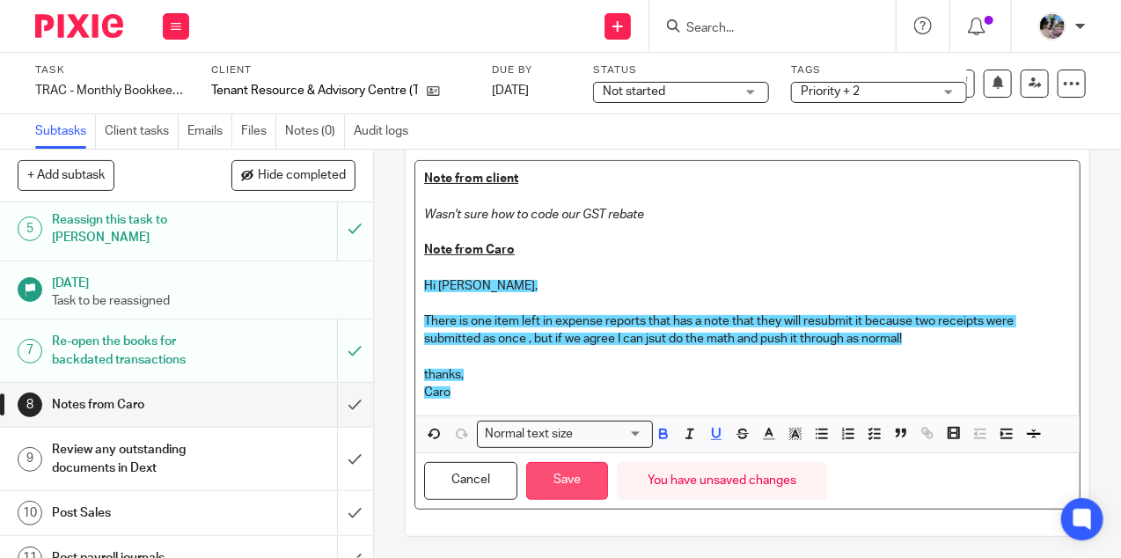
click at [567, 486] on button "Save" at bounding box center [567, 481] width 82 height 38
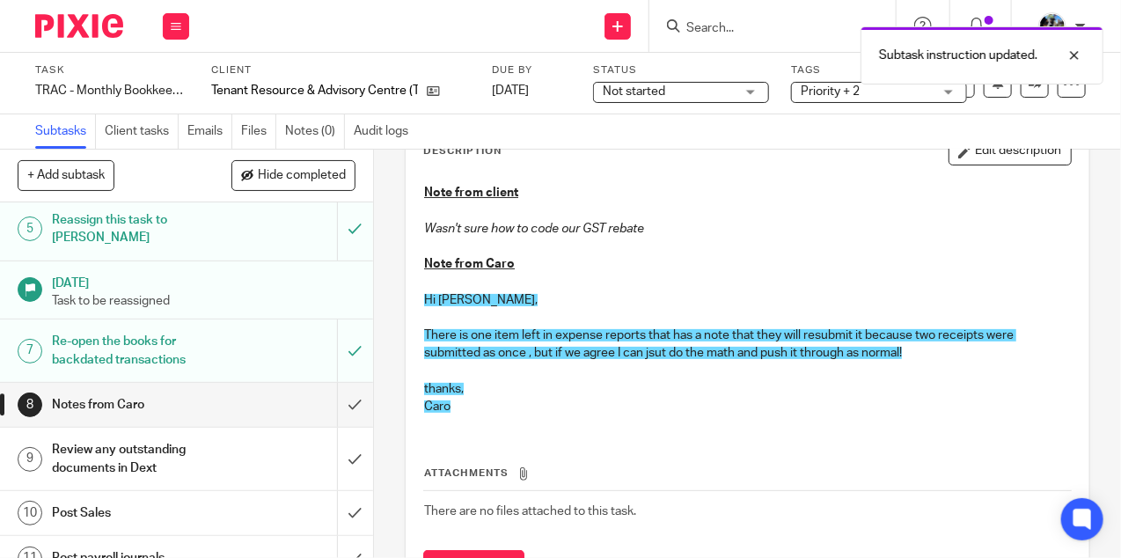
scroll to position [120, 0]
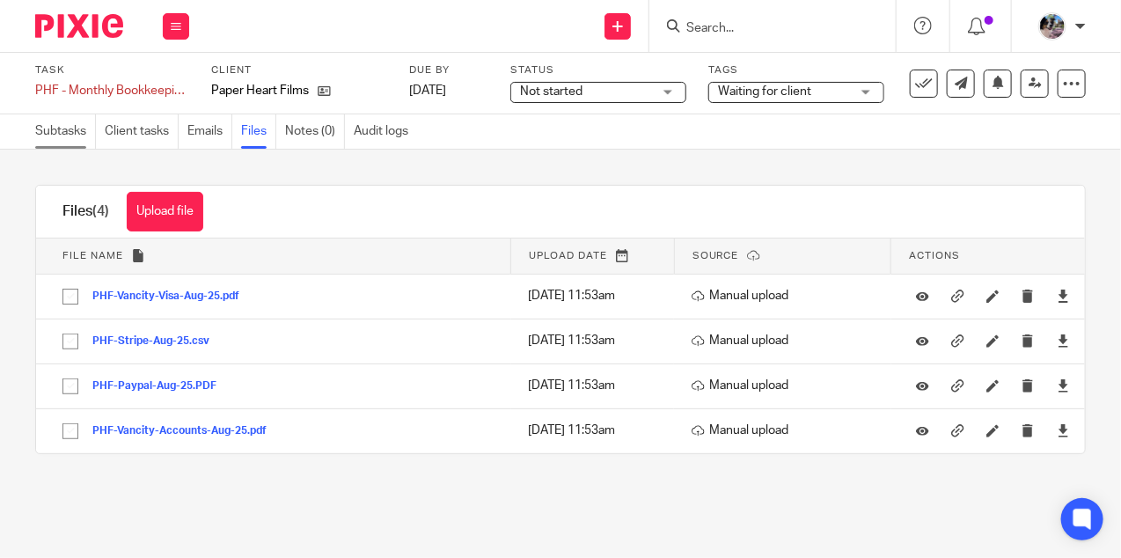
click at [57, 128] on link "Subtasks" at bounding box center [65, 131] width 61 height 34
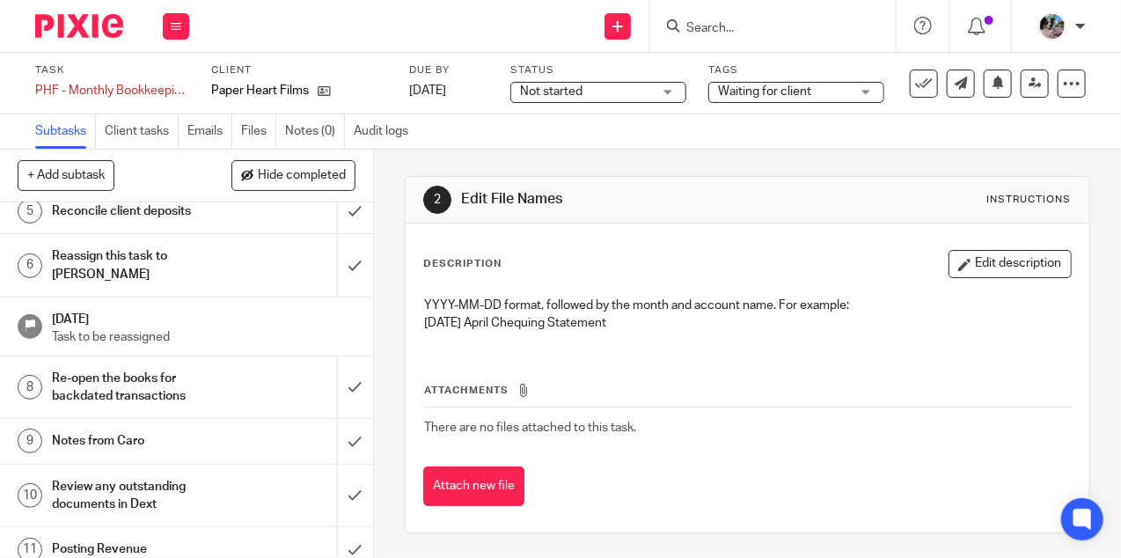
scroll to position [213, 0]
click at [186, 427] on h1 "Notes from Caro" at bounding box center [141, 440] width 179 height 26
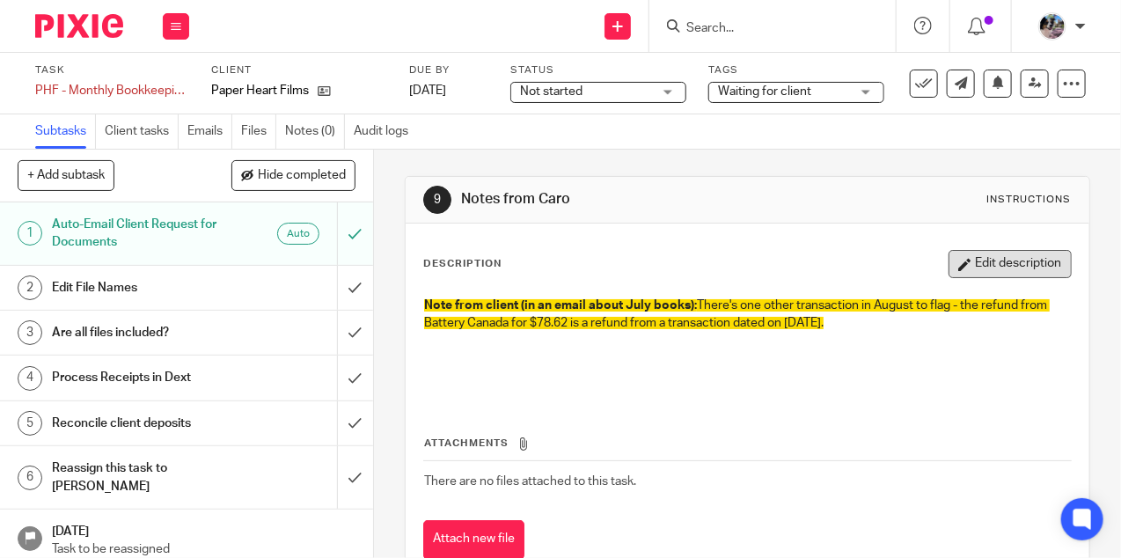
click at [1004, 259] on button "Edit description" at bounding box center [1009, 264] width 123 height 28
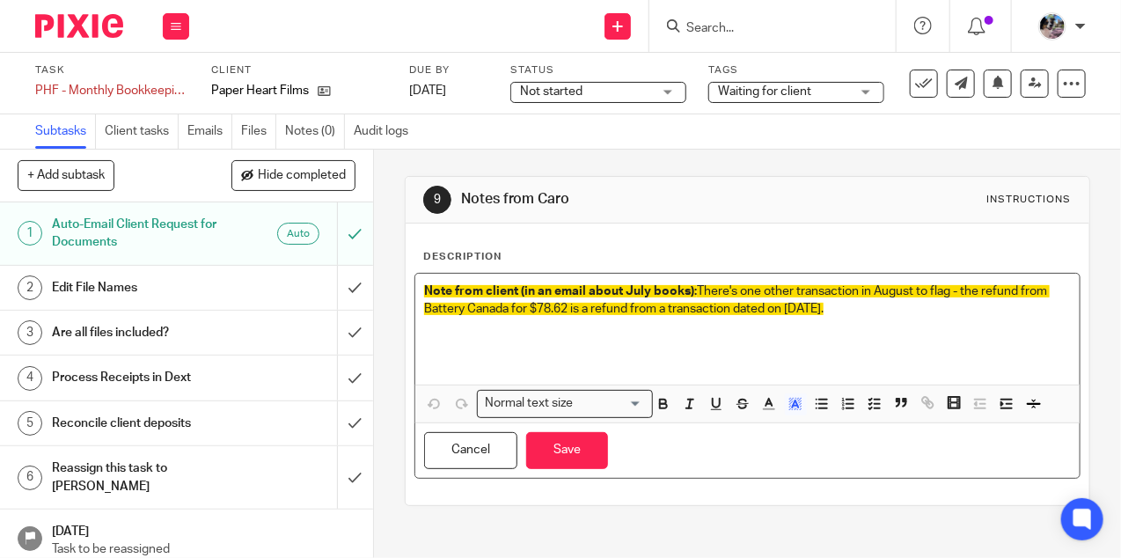
click at [914, 305] on p "Note from client (in an email about July books): There's one other transaction …" at bounding box center [747, 300] width 647 height 36
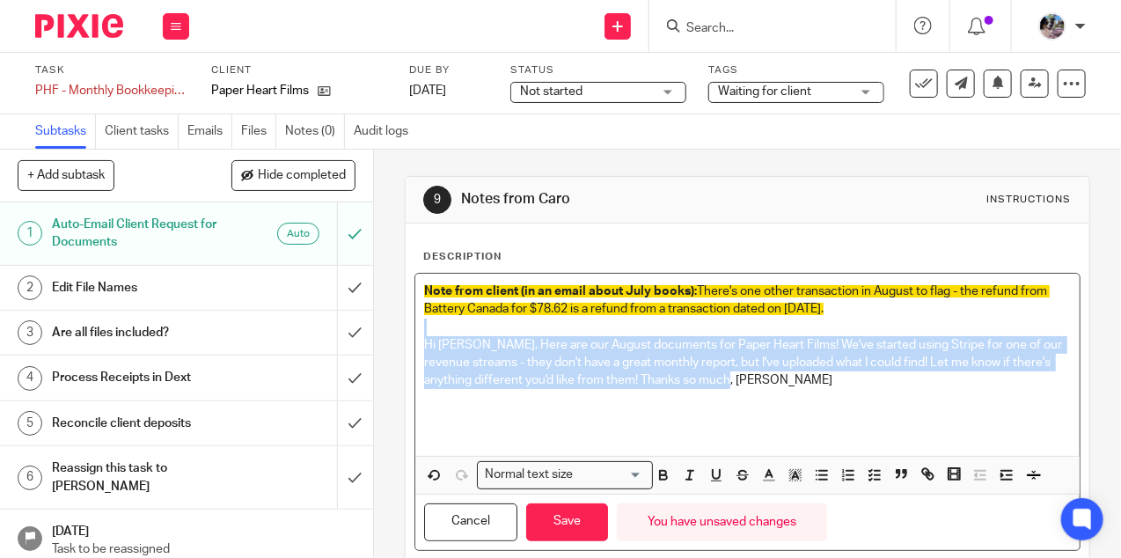
drag, startPoint x: 745, startPoint y: 385, endPoint x: 455, endPoint y: 329, distance: 295.7
click at [455, 329] on div "Note from client (in an email about July books): There's one other transaction …" at bounding box center [747, 365] width 664 height 182
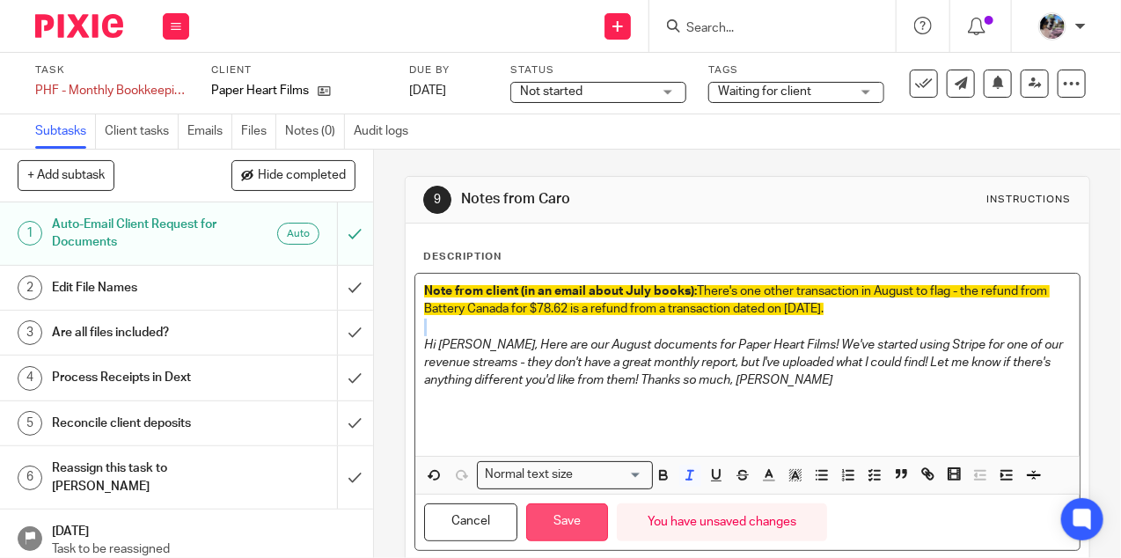
click at [552, 527] on button "Save" at bounding box center [567, 522] width 82 height 38
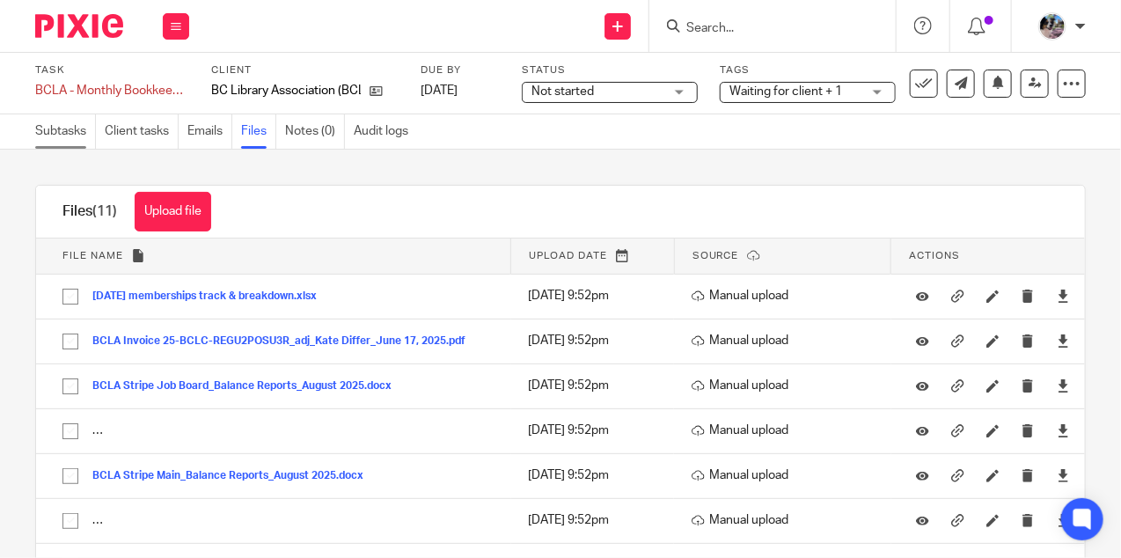
click at [61, 121] on link "Subtasks" at bounding box center [65, 131] width 61 height 34
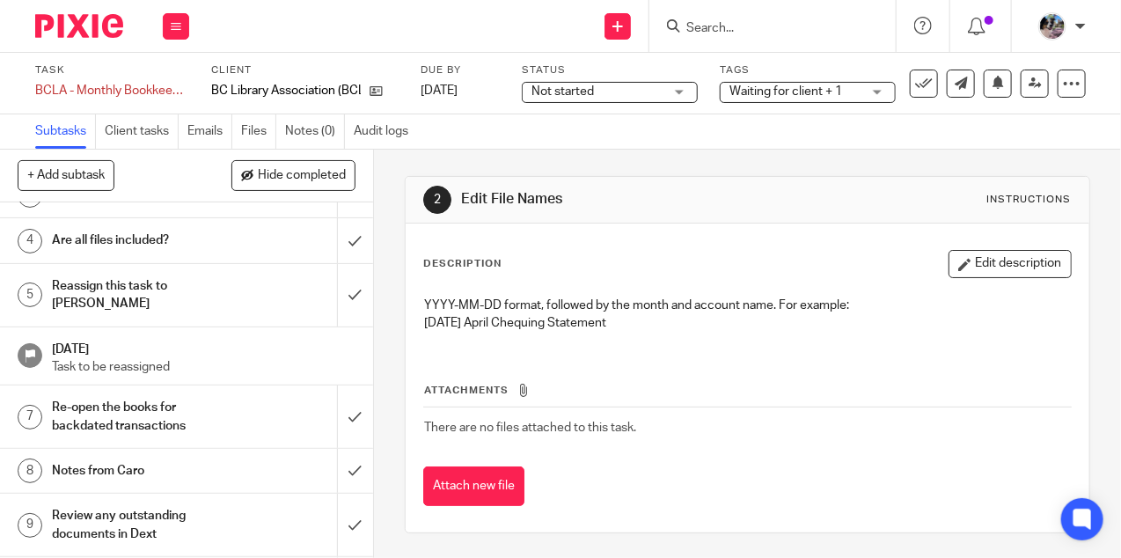
scroll to position [209, 0]
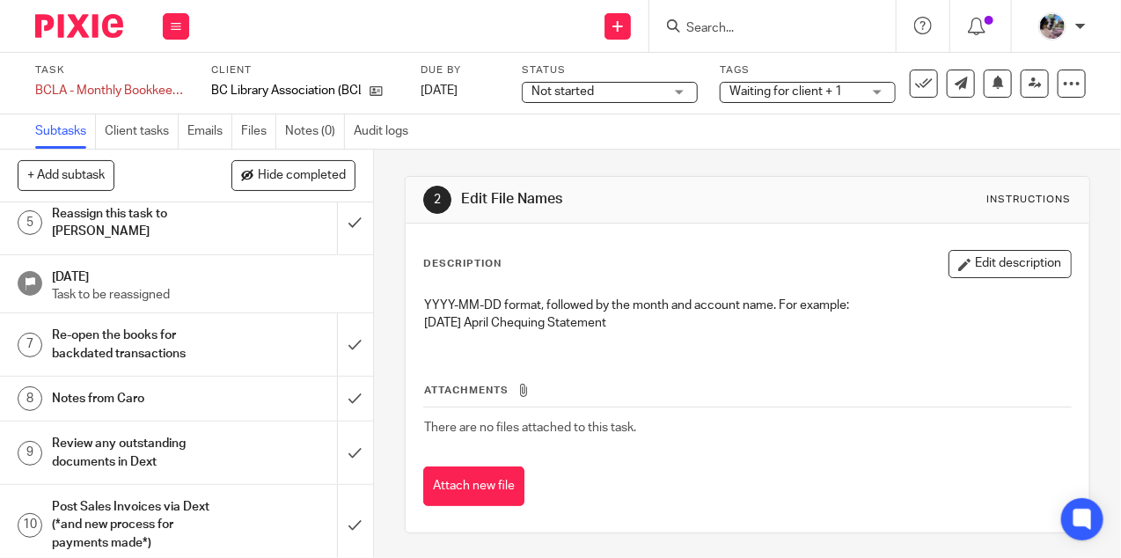
click at [241, 385] on div "Notes from Caro" at bounding box center [185, 398] width 267 height 26
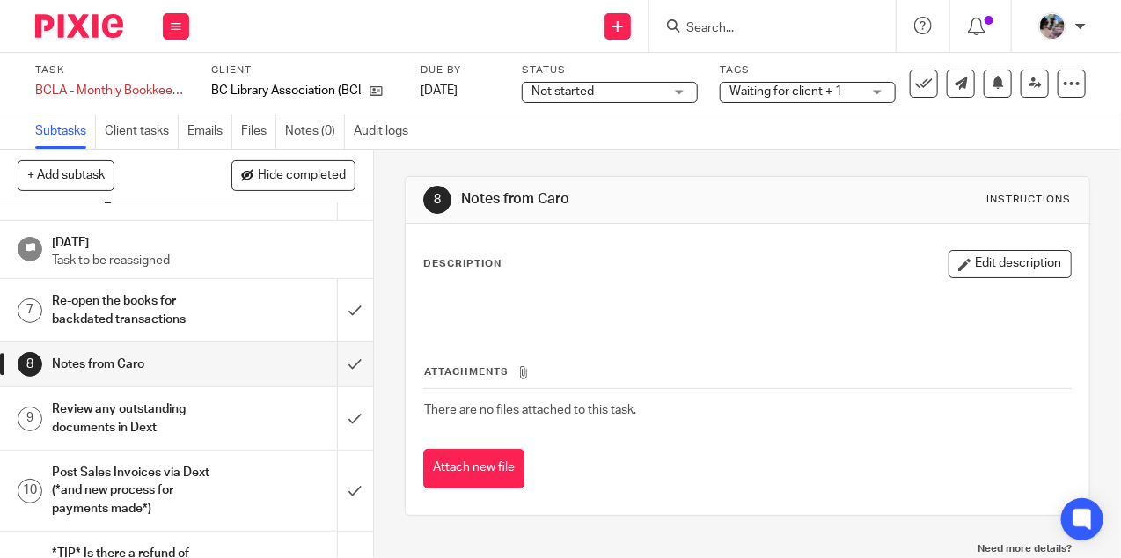
scroll to position [247, 0]
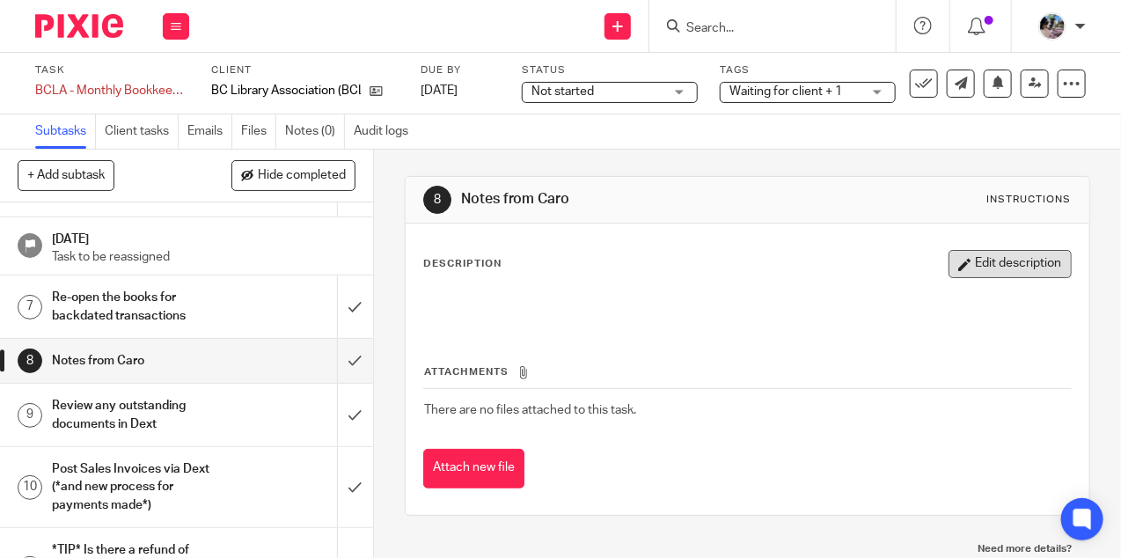
click at [998, 269] on button "Edit description" at bounding box center [1009, 264] width 123 height 28
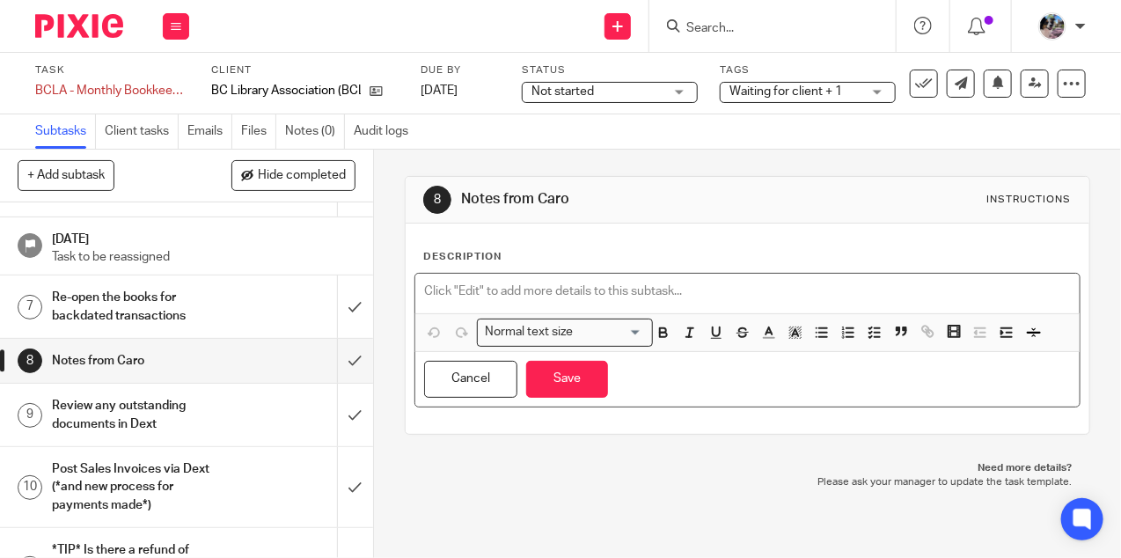
click at [693, 279] on div at bounding box center [747, 294] width 664 height 40
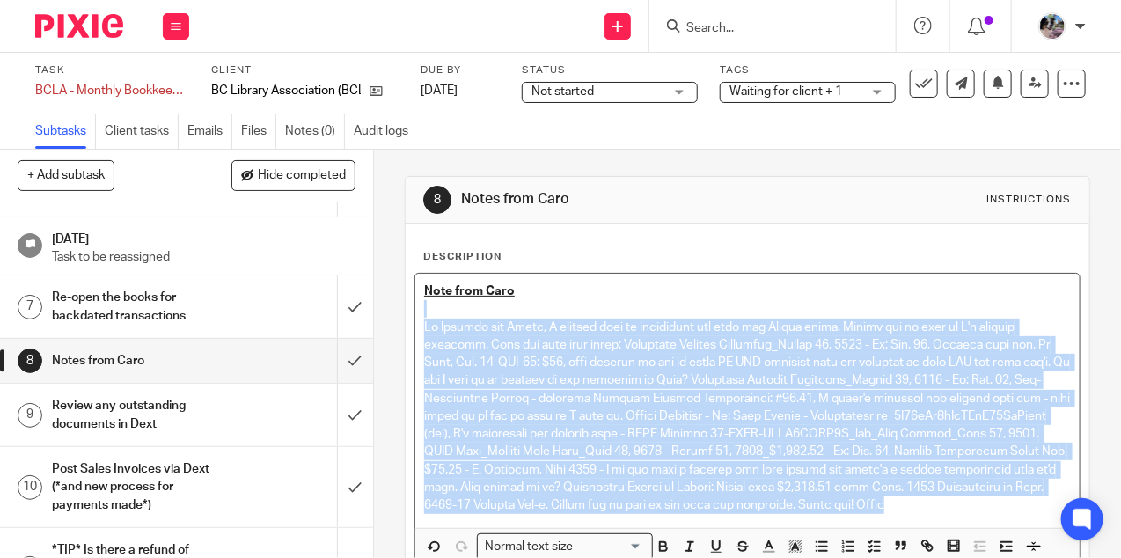
drag, startPoint x: 929, startPoint y: 505, endPoint x: 815, endPoint y: 303, distance: 232.0
click at [815, 303] on div "Note from Caro" at bounding box center [747, 400] width 664 height 253
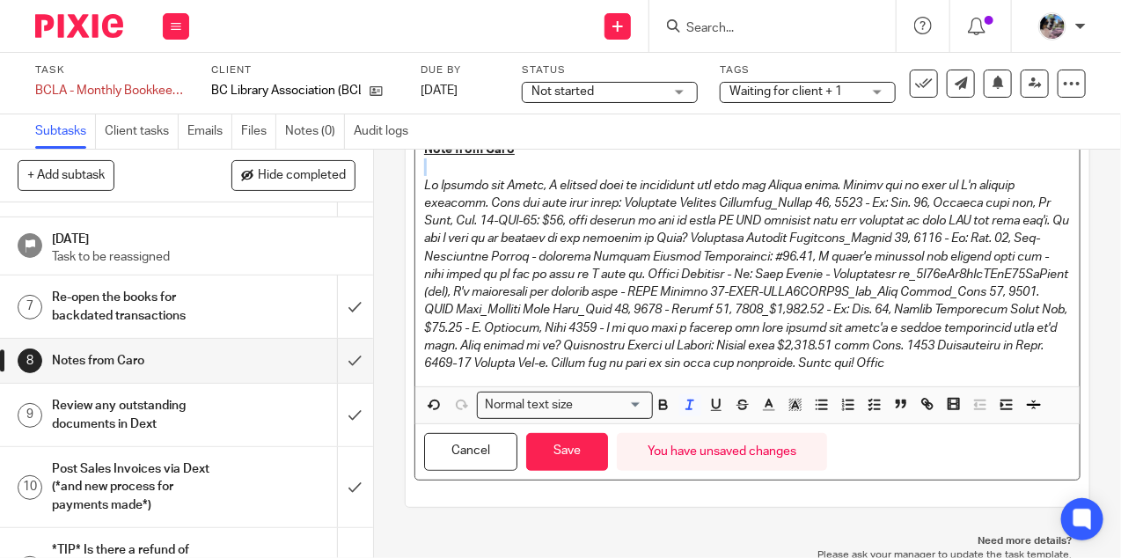
scroll to position [135, 0]
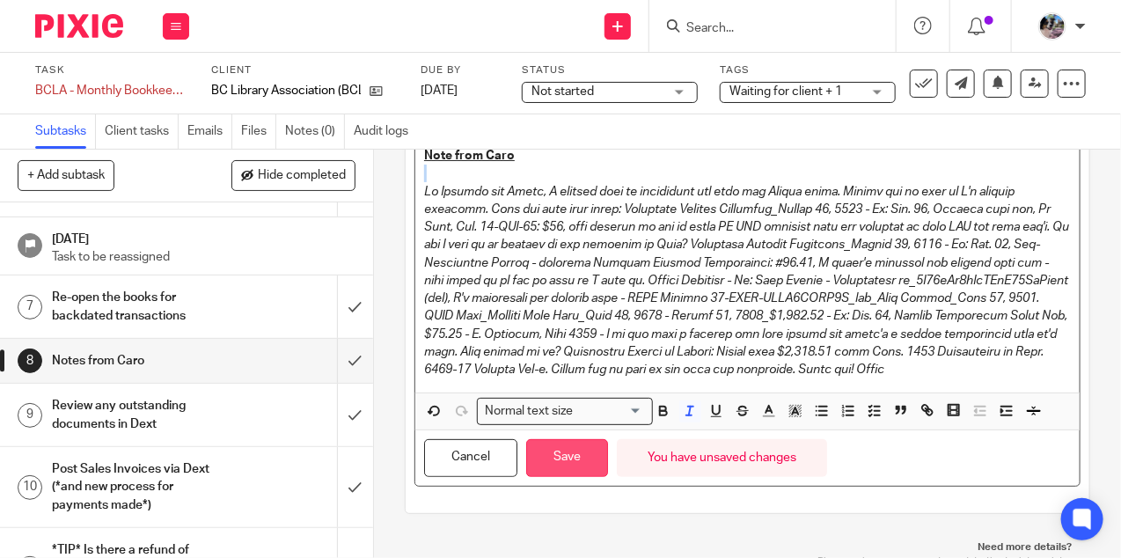
click at [557, 457] on button "Save" at bounding box center [567, 458] width 82 height 38
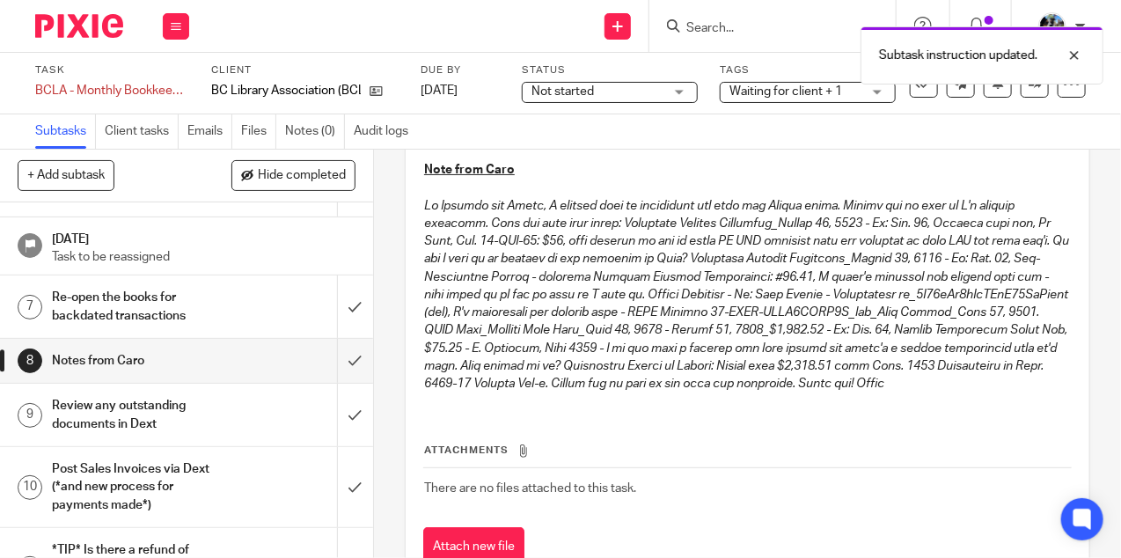
scroll to position [150, 0]
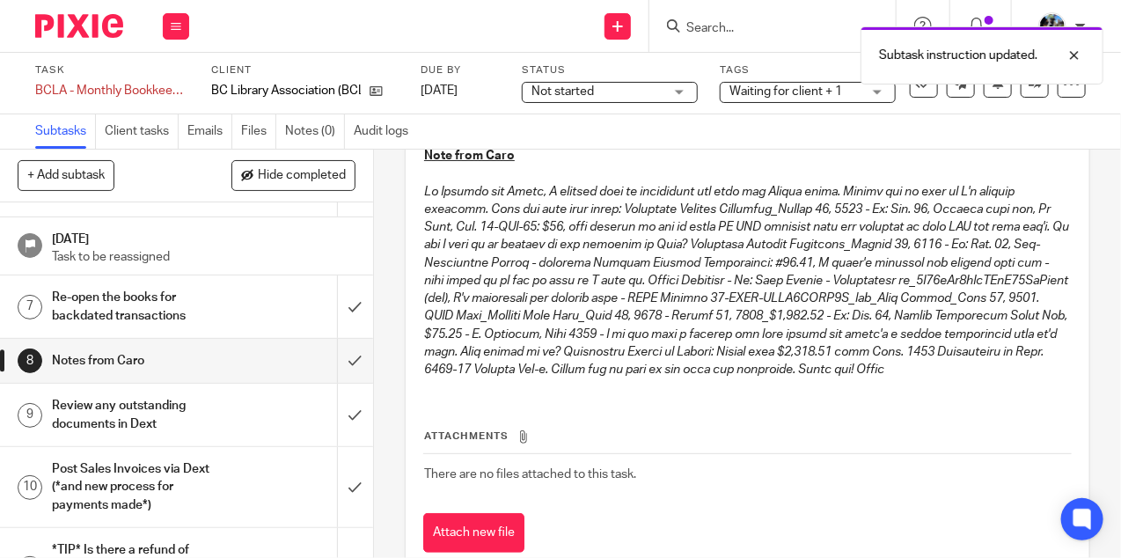
click at [582, 92] on span "Not started" at bounding box center [562, 91] width 62 height 12
click at [792, 77] on div "Subtask instruction updated." at bounding box center [831, 51] width 543 height 67
click at [792, 84] on body "Work Email Clients Team Reports Settings Work Email Clients Team Reports Settin…" at bounding box center [560, 279] width 1121 height 558
click at [770, 125] on div "Subtasks Client tasks Emails Files Notes (0) Audit logs" at bounding box center [560, 131] width 1121 height 35
